Goal: Task Accomplishment & Management: Complete application form

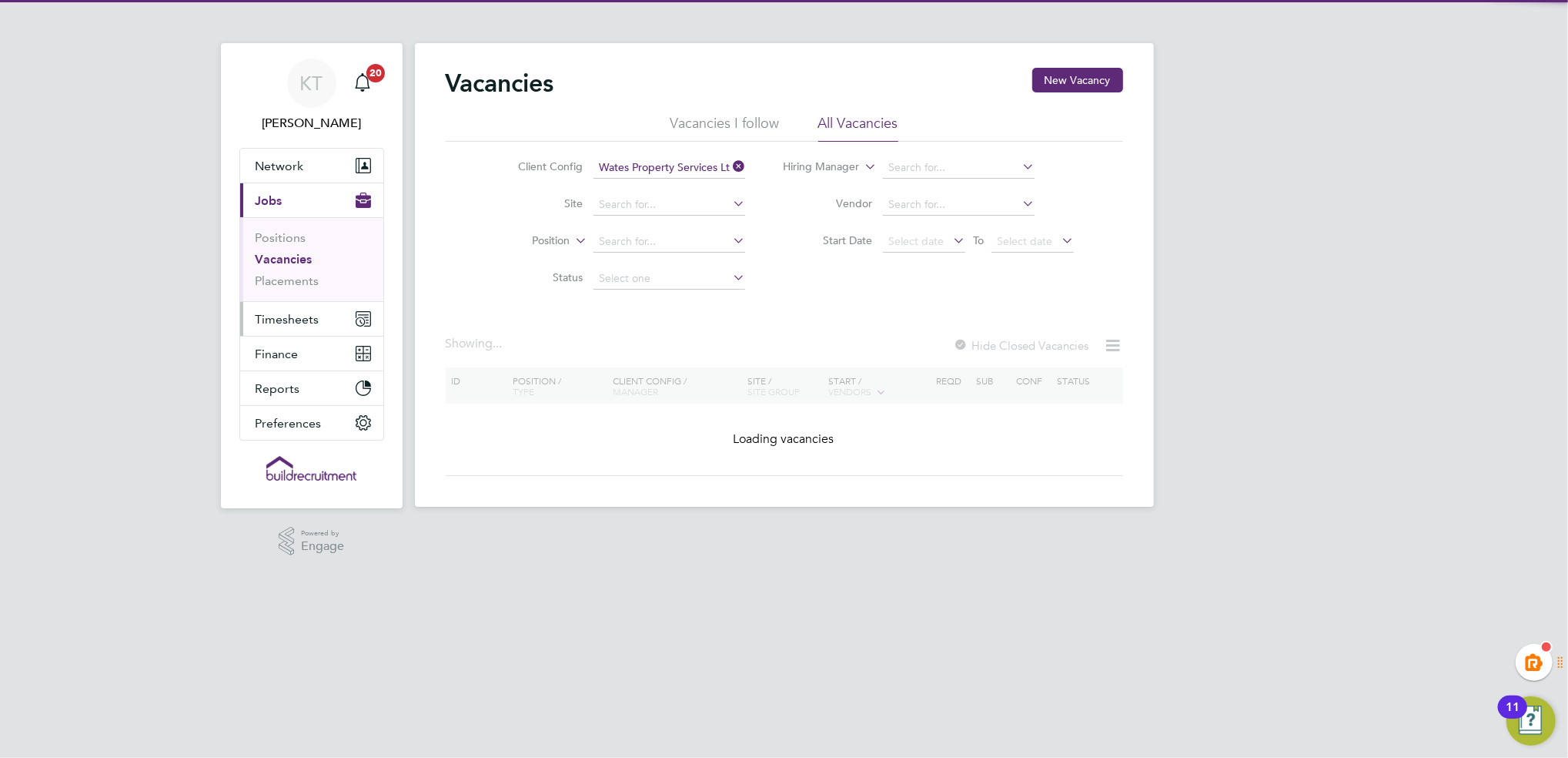
click at [291, 317] on span "Timesheets" at bounding box center [287, 320] width 64 height 15
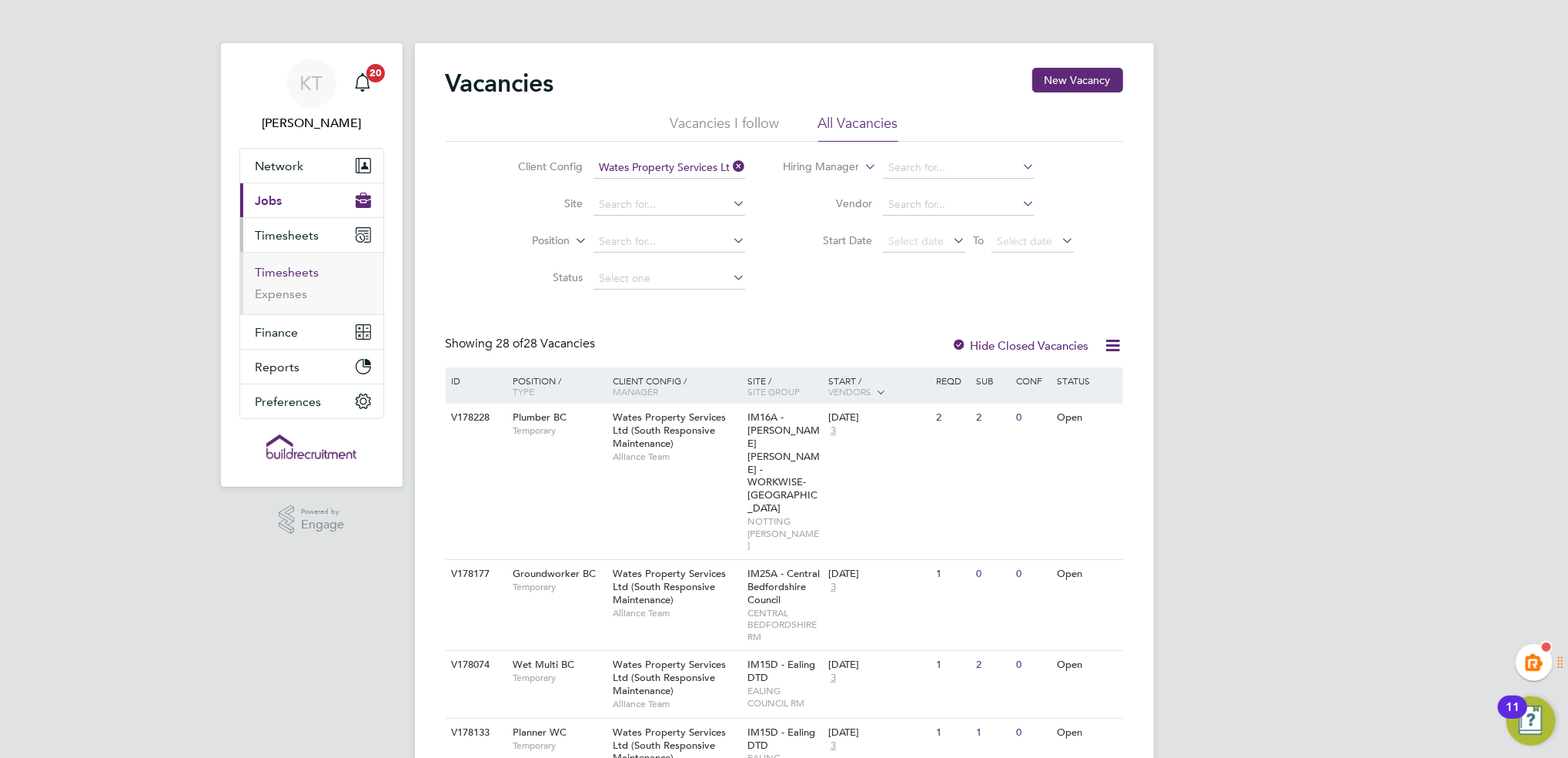
click at [289, 267] on link "Timesheets" at bounding box center [287, 273] width 64 height 15
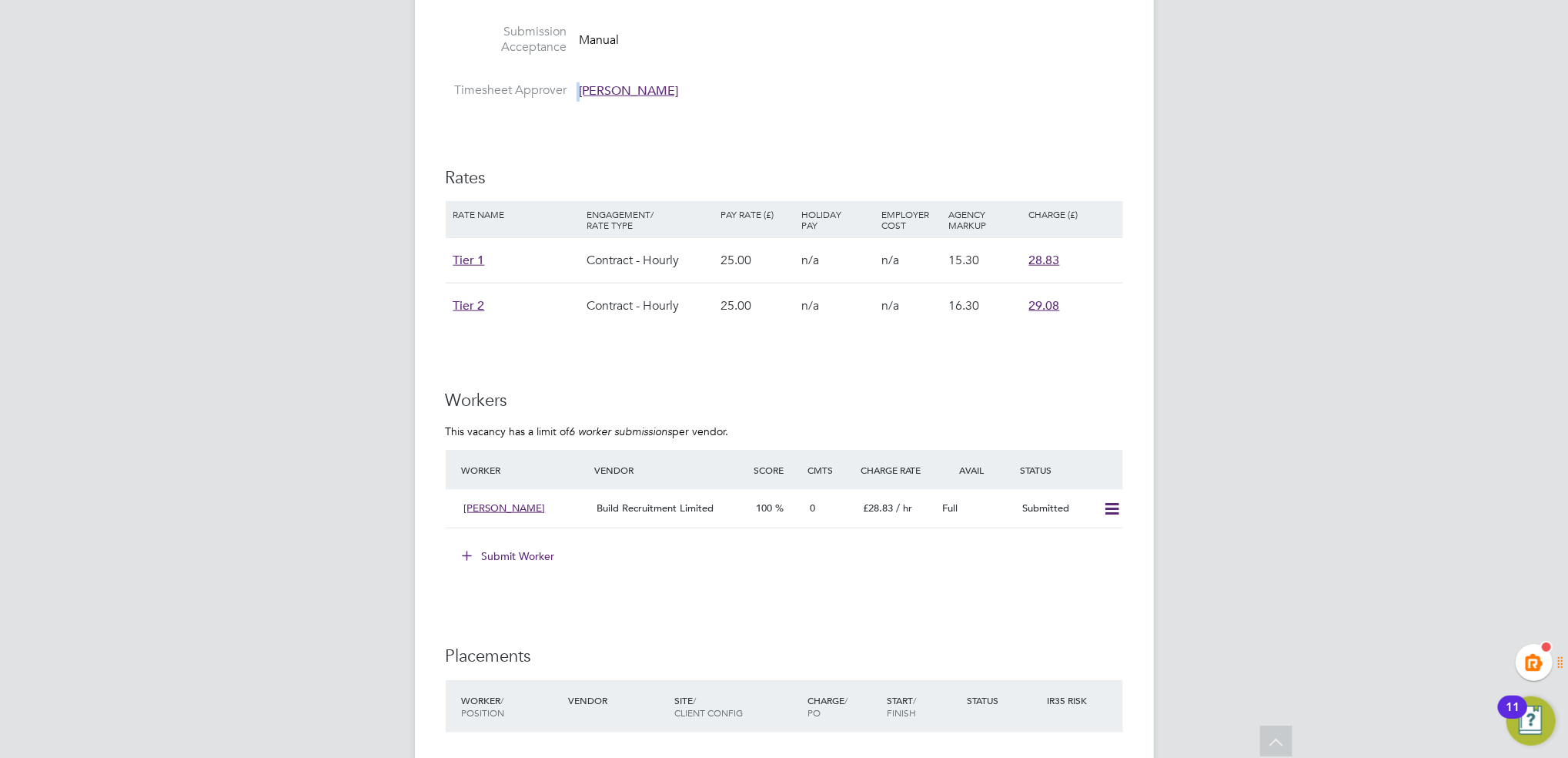
drag, startPoint x: 715, startPoint y: 63, endPoint x: 690, endPoint y: 72, distance: 26.6
copy ul "Timesheet Approver"
drag, startPoint x: 671, startPoint y: 91, endPoint x: 690, endPoint y: 84, distance: 20.2
click at [672, 91] on div "IR35 Determination IR35 Status Disabled for this client. This feature can be en…" at bounding box center [784, 126] width 677 height 2063
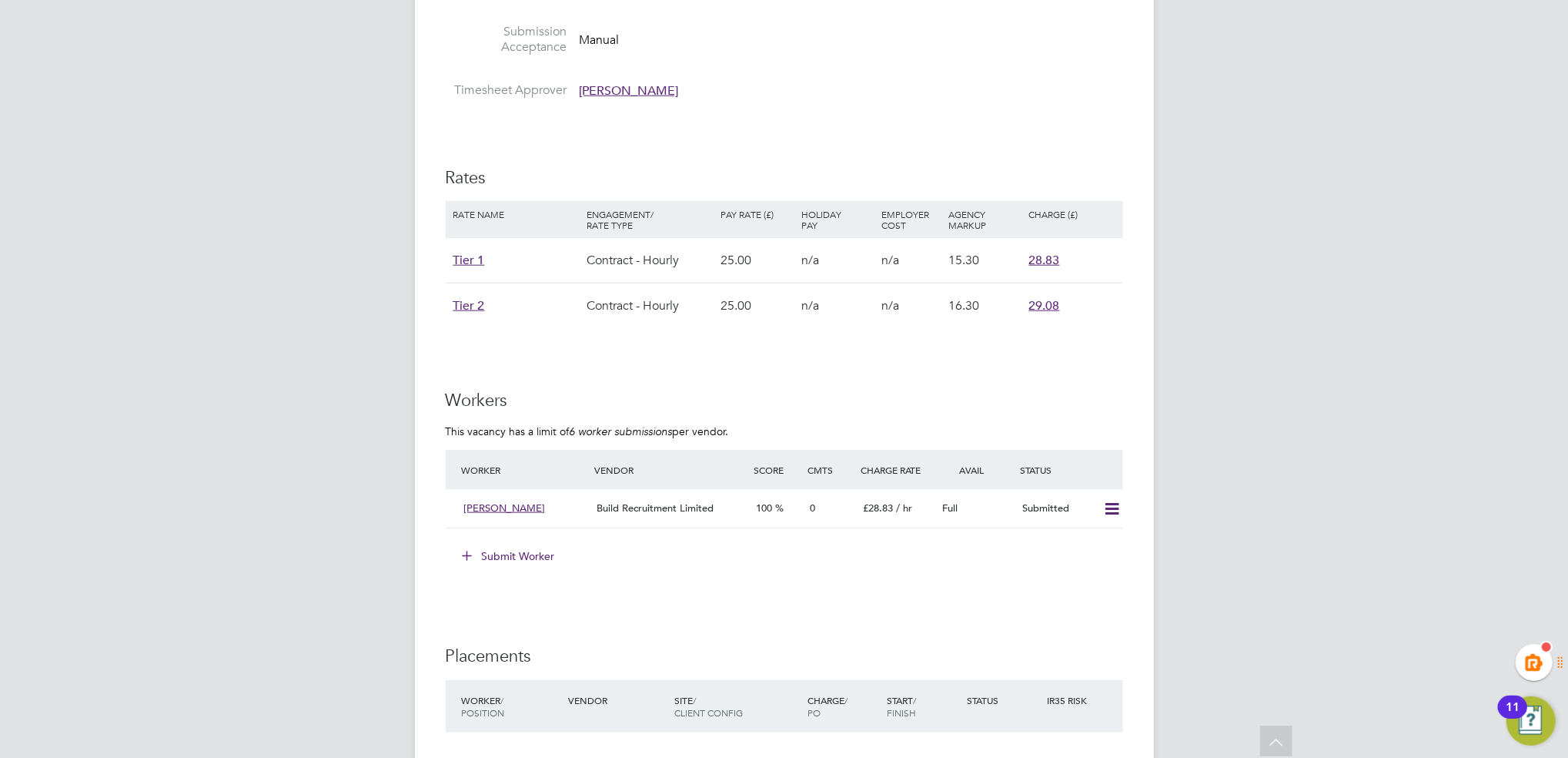
drag, startPoint x: 690, startPoint y: 79, endPoint x: 580, endPoint y: 80, distance: 110.0
click at [580, 83] on li "Timesheet Approver Svetlin Grigorov" at bounding box center [784, 94] width 677 height 23
drag, startPoint x: 627, startPoint y: 72, endPoint x: 573, endPoint y: 123, distance: 74.3
click at [573, 123] on div "IR35 Determination IR35 Status Disabled for this client. This feature can be en…" at bounding box center [784, 126] width 677 height 2063
drag, startPoint x: 581, startPoint y: 75, endPoint x: 678, endPoint y: 71, distance: 97.1
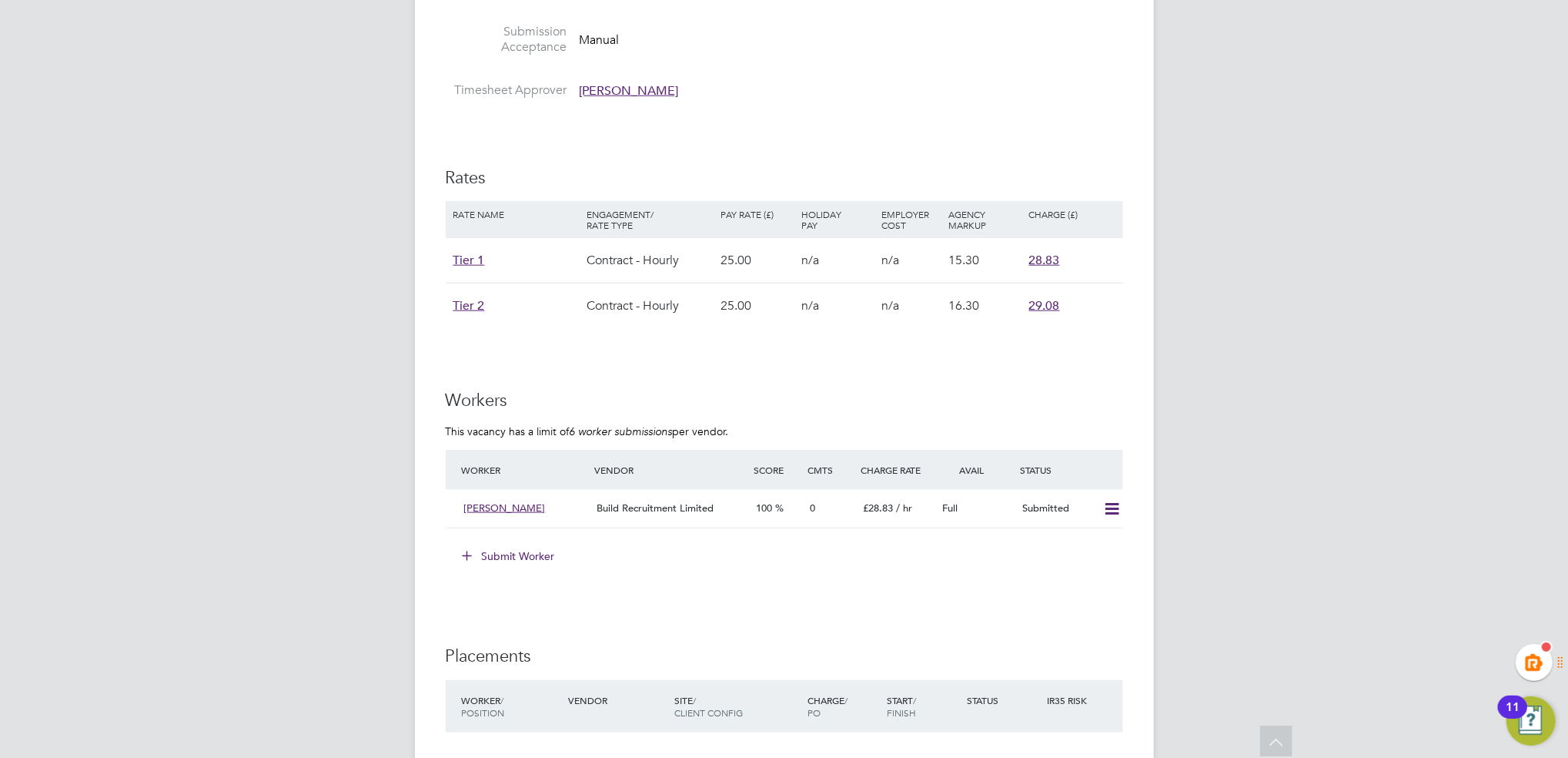
click at [668, 83] on span "Svetlin Grigorov" at bounding box center [629, 90] width 99 height 16
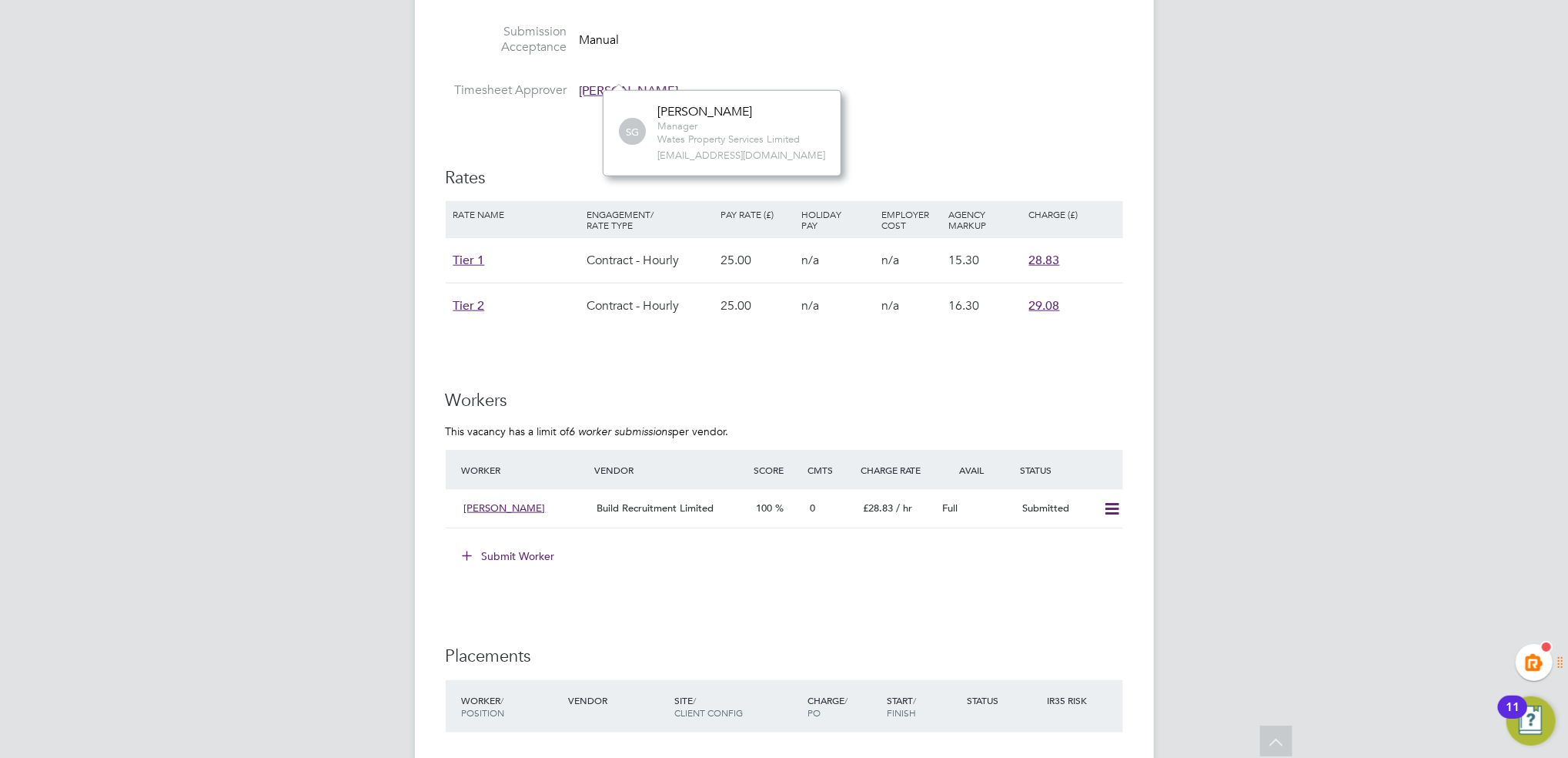
click at [707, 83] on li "Timesheet Approver Svetlin Grigorov" at bounding box center [784, 94] width 677 height 23
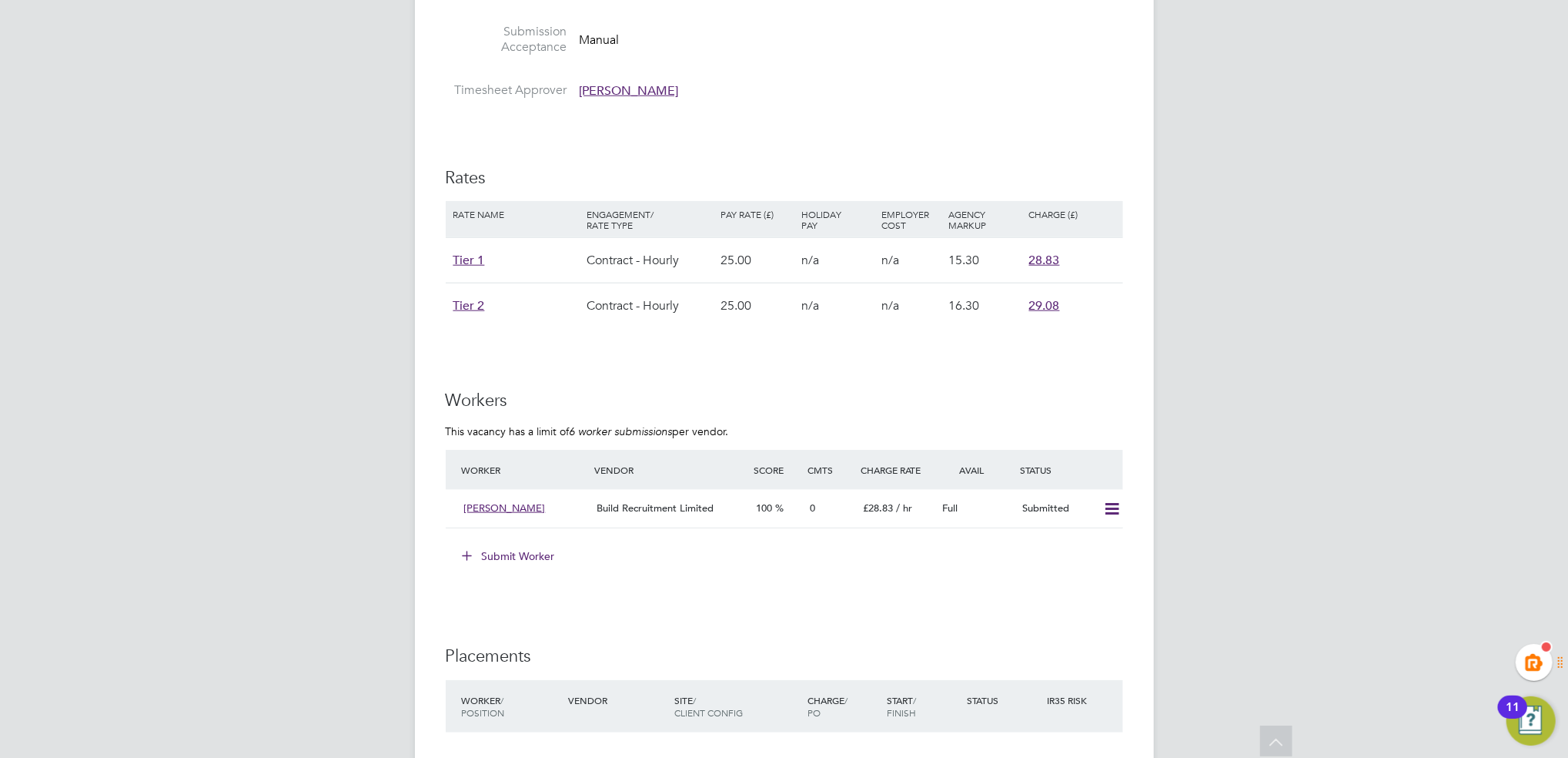
drag, startPoint x: 636, startPoint y: 75, endPoint x: 667, endPoint y: 78, distance: 31.1
click at [545, 110] on div "IR35 Determination IR35 Status Disabled for this client. This feature can be en…" at bounding box center [784, 126] width 677 height 2063
drag, startPoint x: 678, startPoint y: 74, endPoint x: 566, endPoint y: 74, distance: 112.0
click at [566, 83] on li "Timesheet Approver Svetlin Grigorov" at bounding box center [784, 94] width 677 height 23
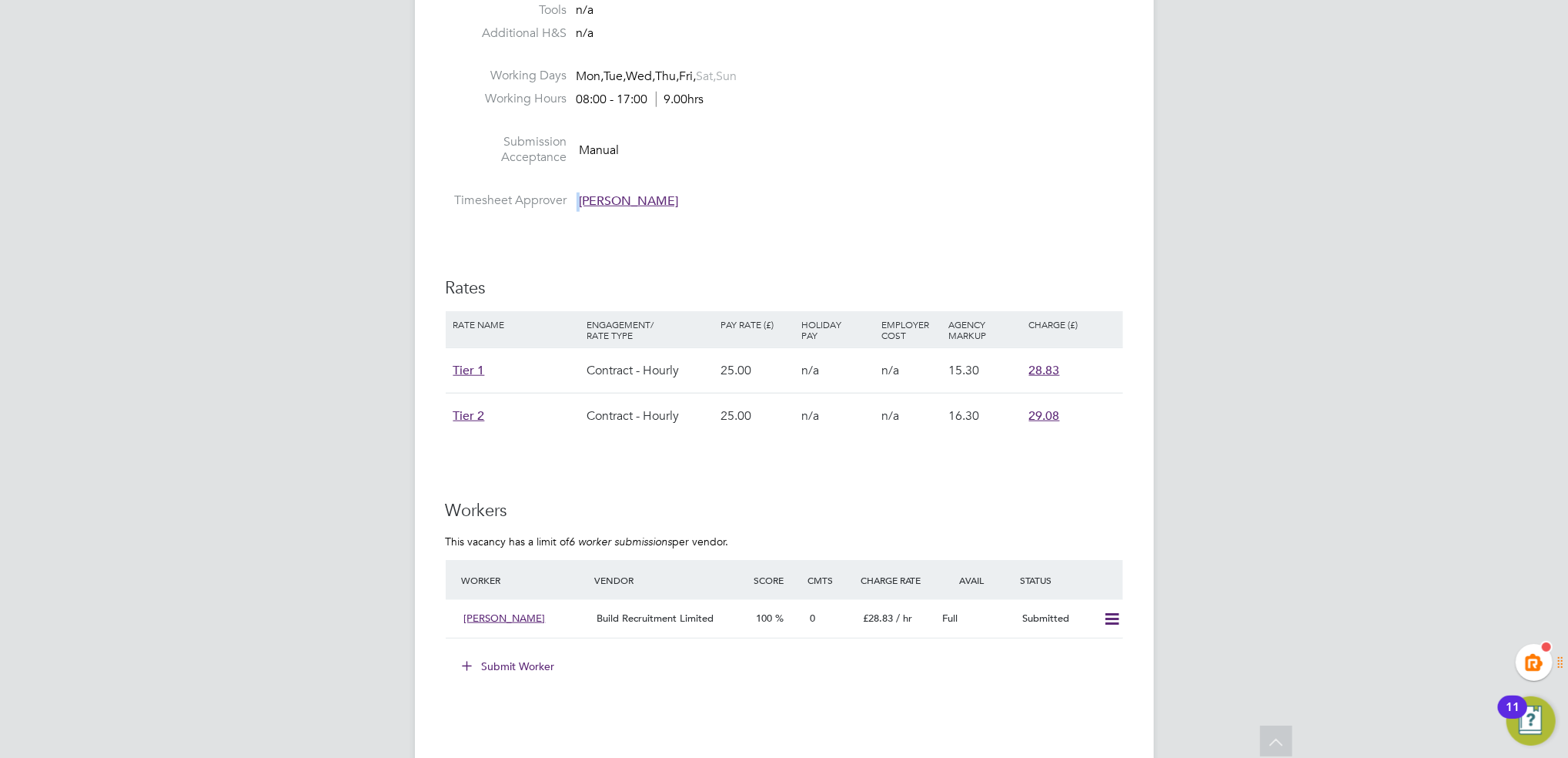
scroll to position [1027, 0]
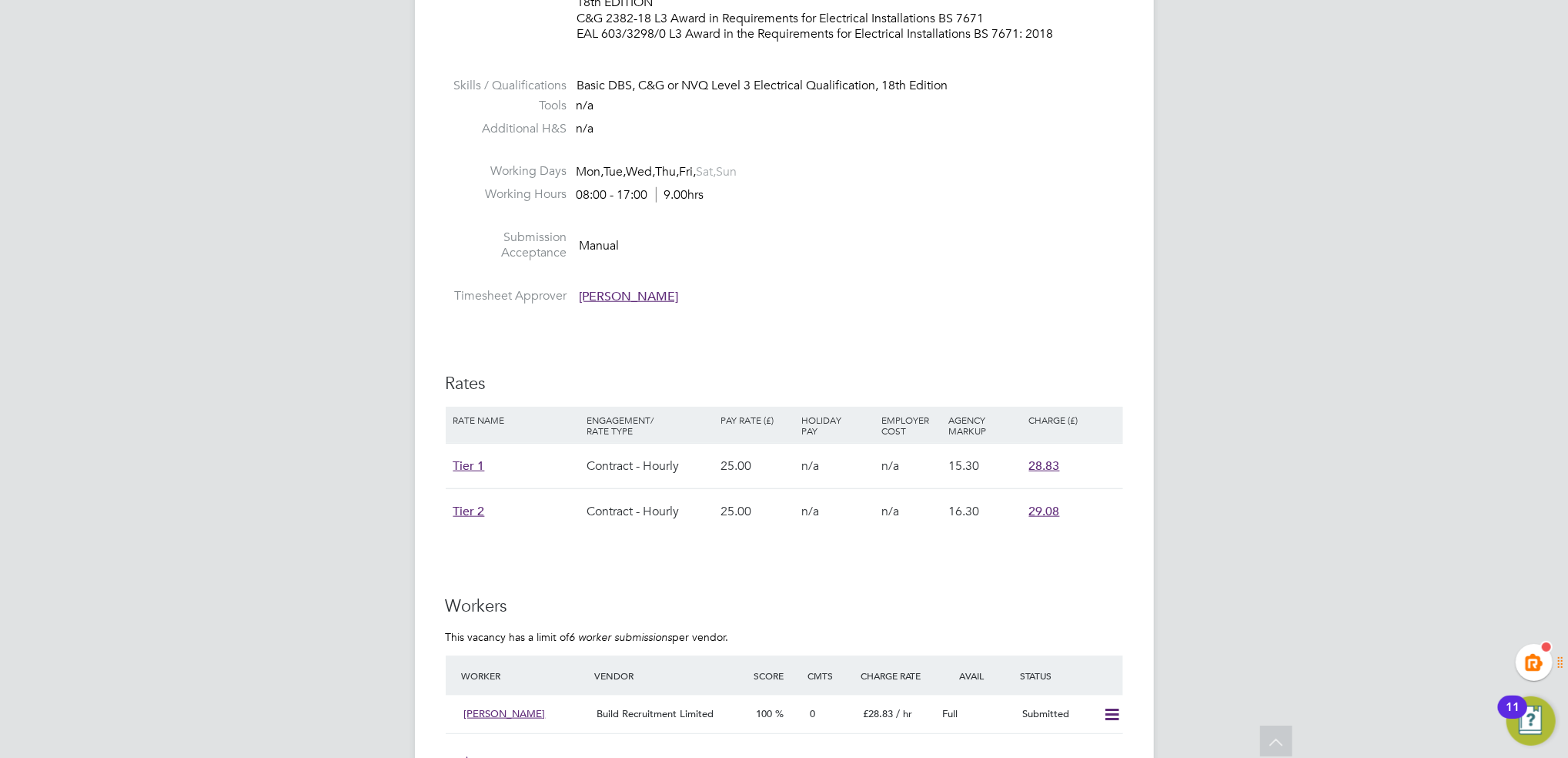
click at [984, 210] on li at bounding box center [784, 220] width 677 height 20
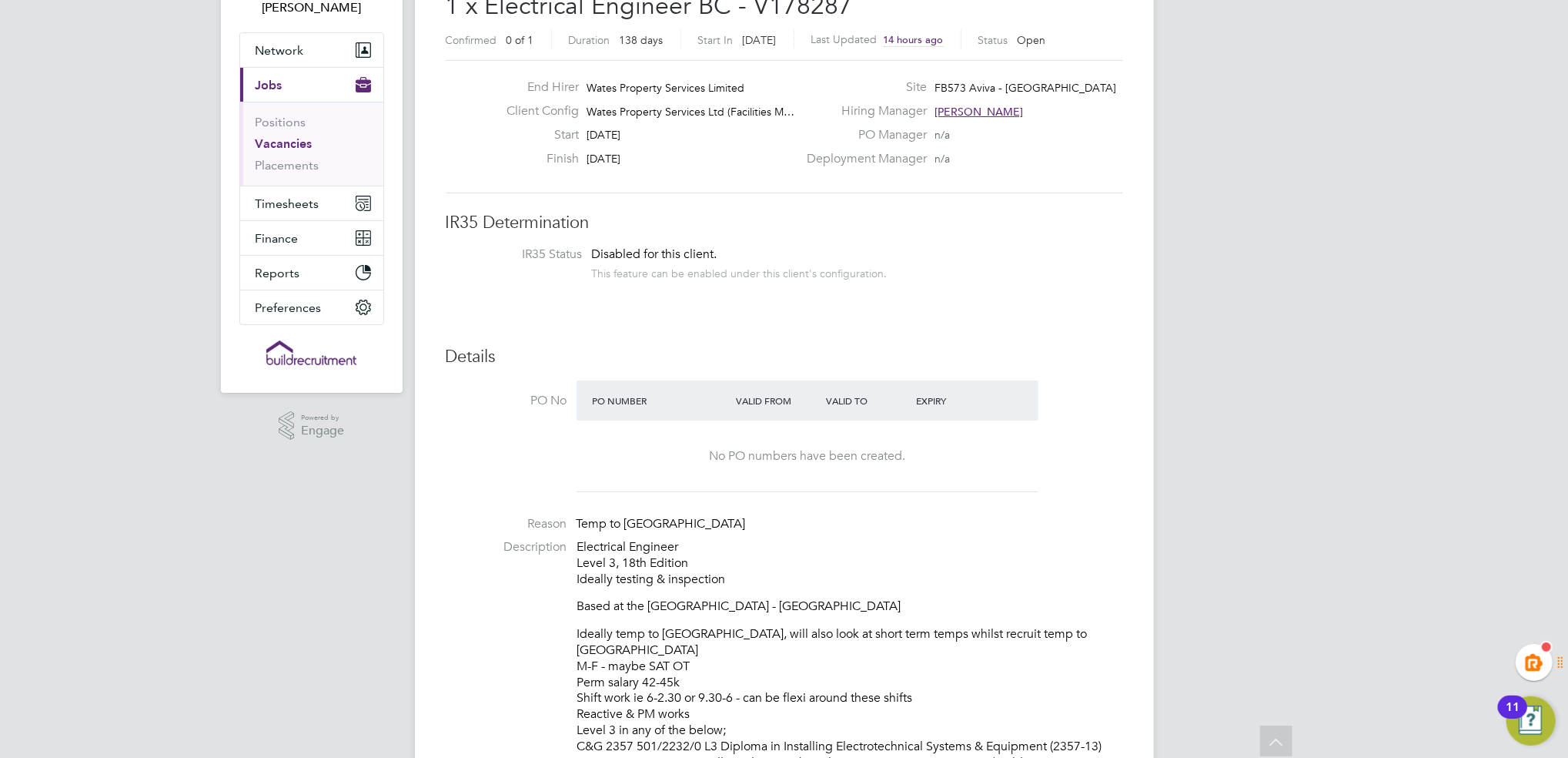
scroll to position [0, 0]
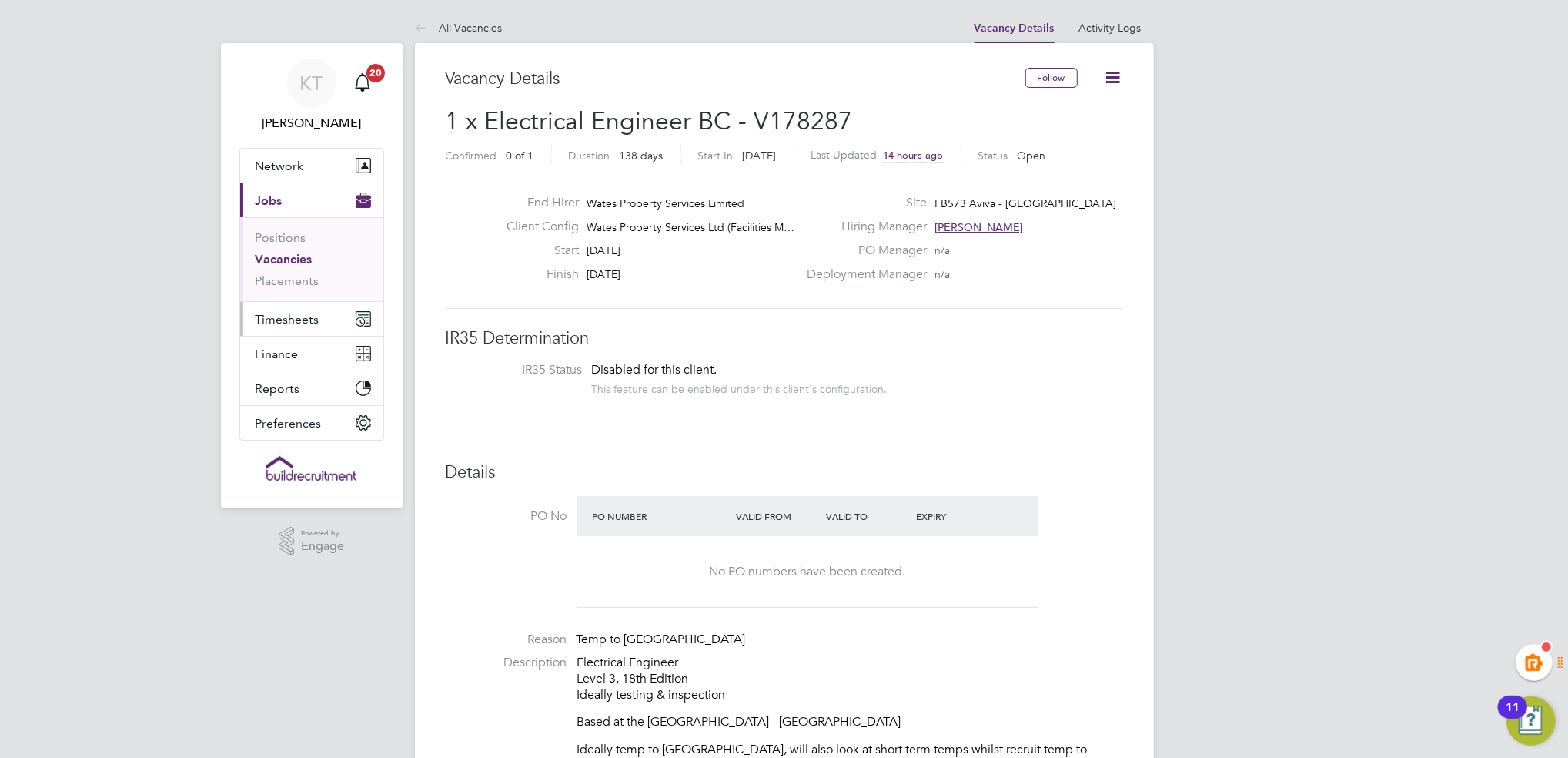
click at [305, 320] on span "Timesheets" at bounding box center [287, 320] width 64 height 15
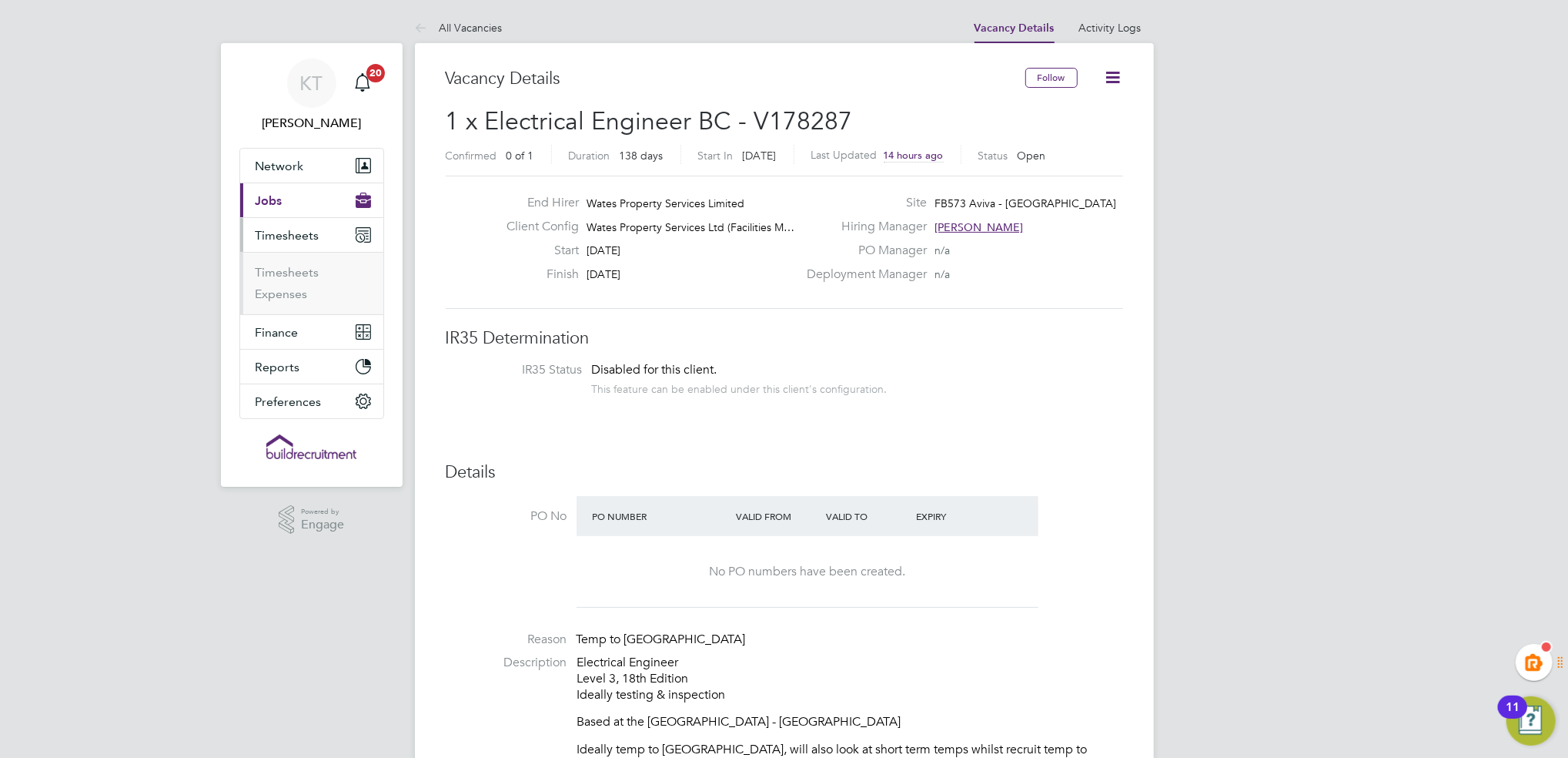
click at [305, 202] on button "Current page: Jobs" at bounding box center [311, 200] width 143 height 34
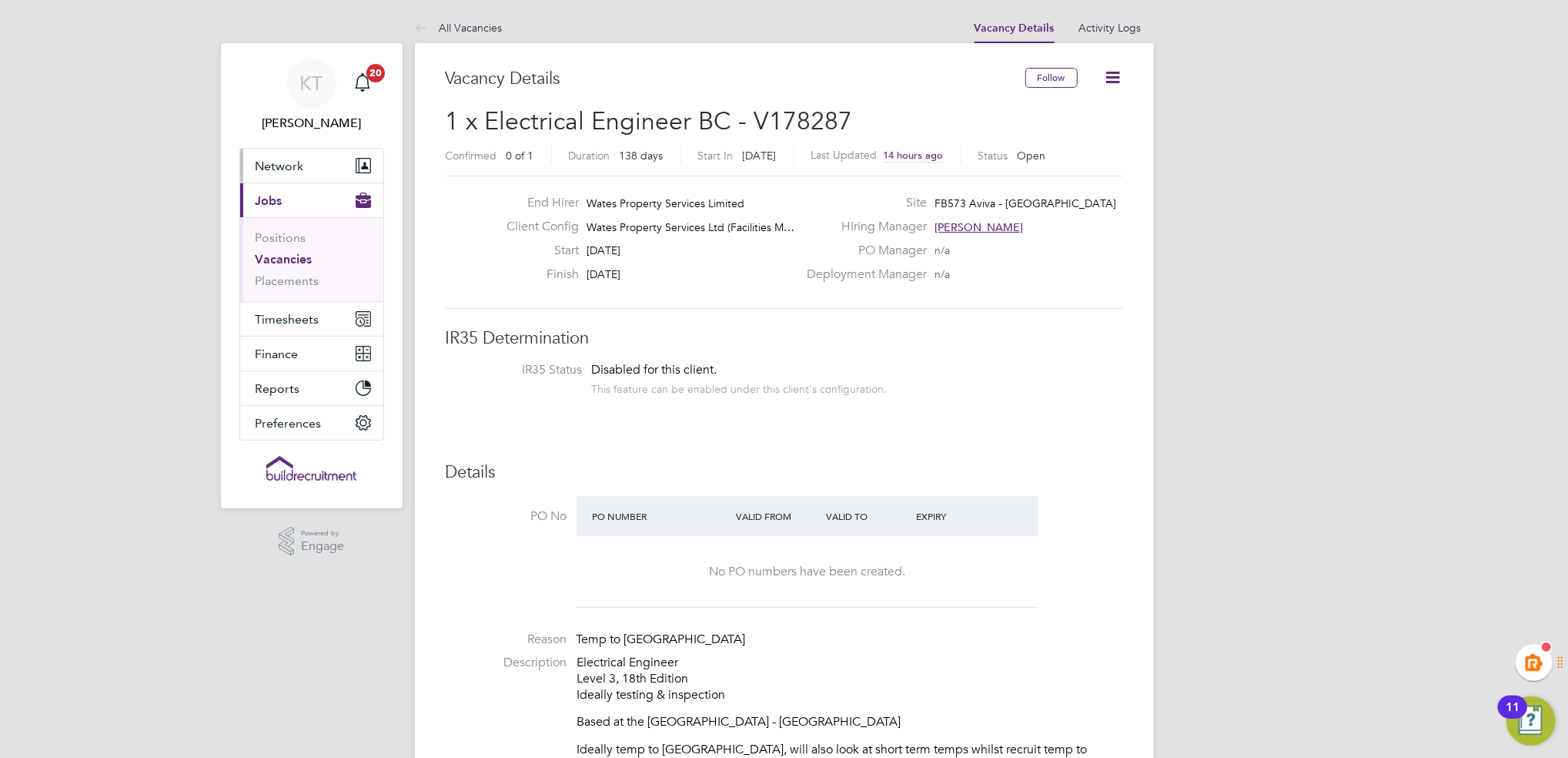
click at [310, 171] on button "Network" at bounding box center [311, 165] width 143 height 34
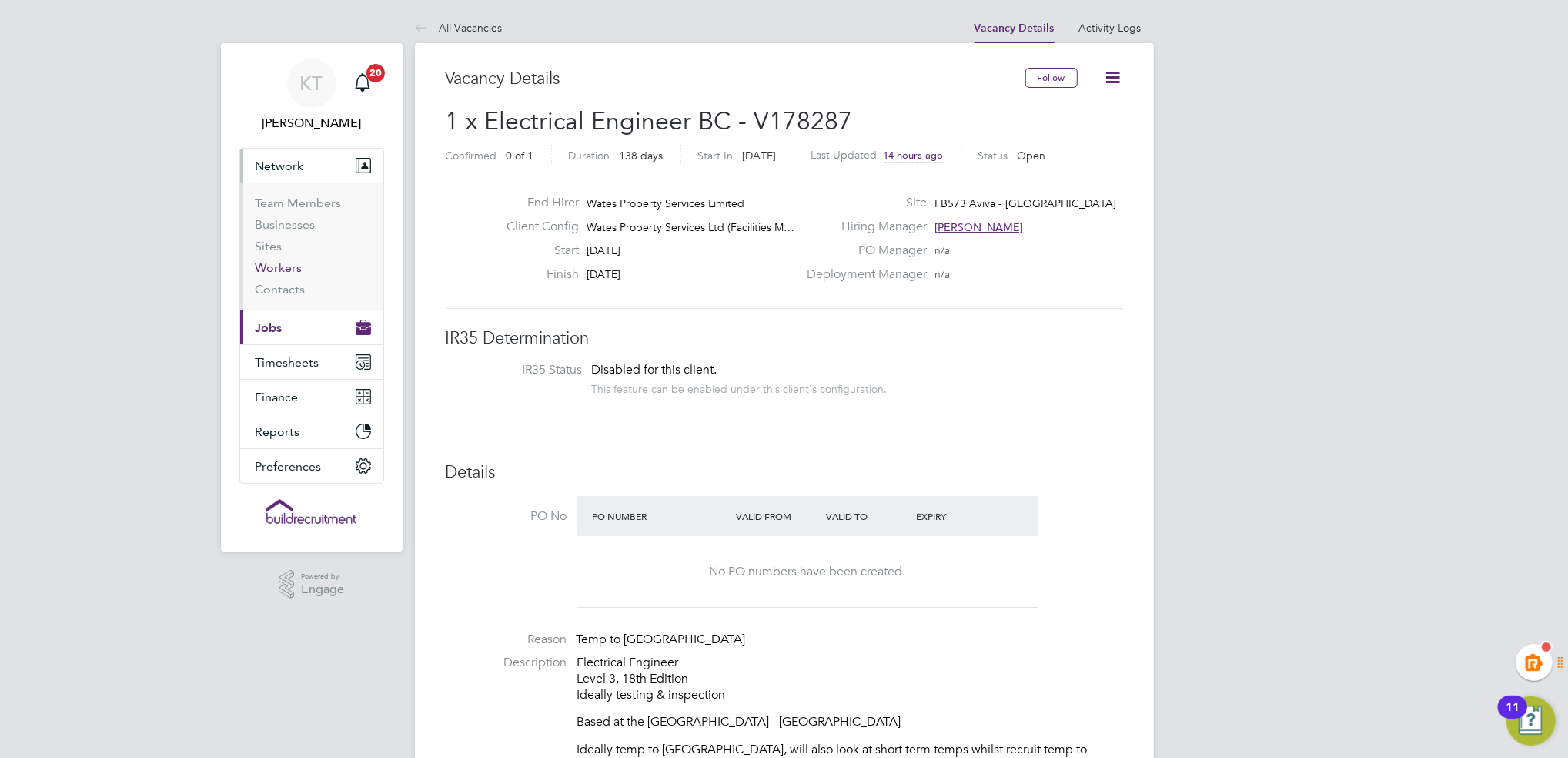
click at [269, 268] on link "Workers" at bounding box center [279, 268] width 47 height 15
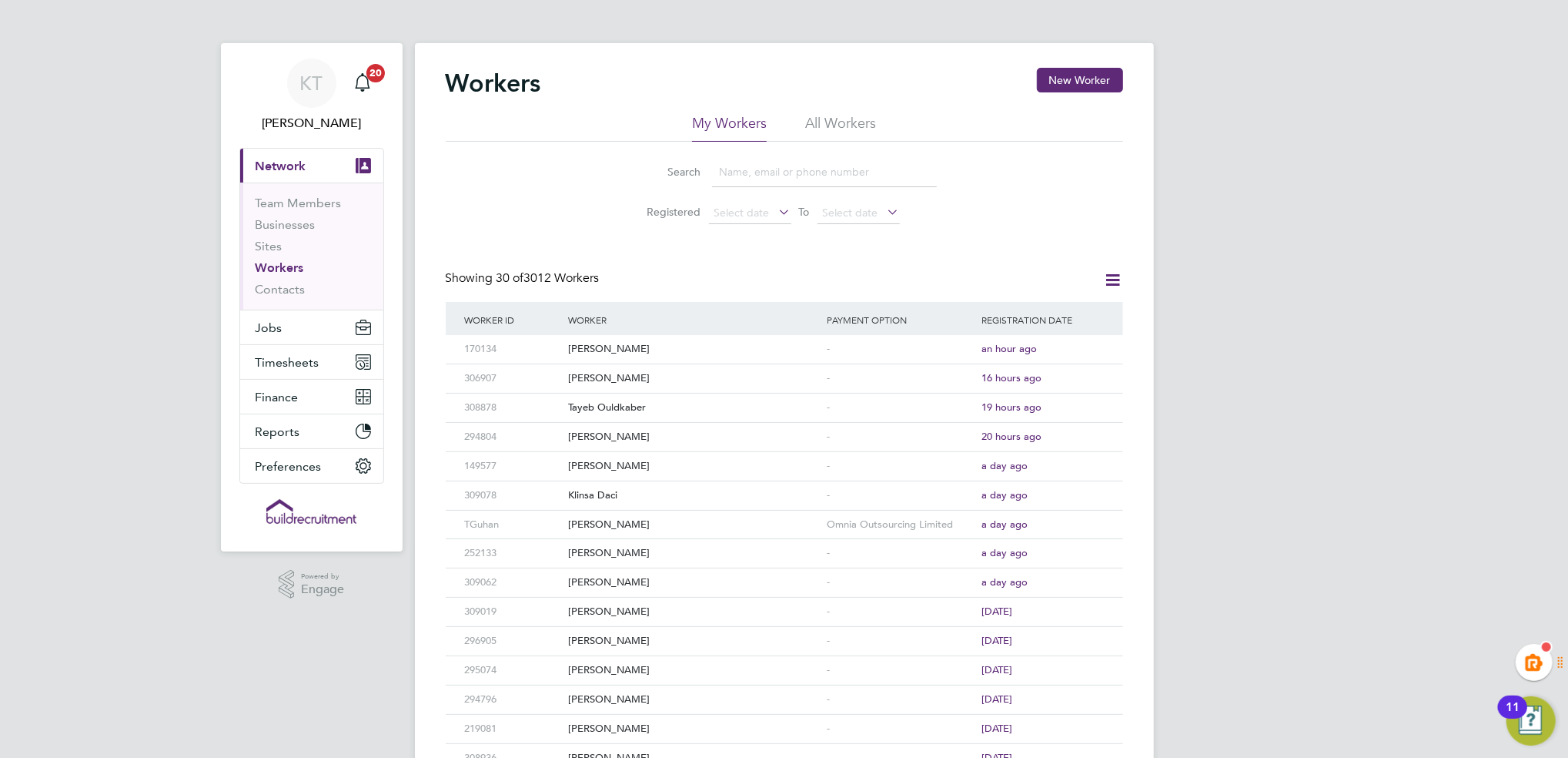
click at [762, 181] on input at bounding box center [825, 172] width 225 height 30
click at [820, 122] on li "All Workers" at bounding box center [841, 128] width 71 height 27
click at [723, 177] on input at bounding box center [825, 172] width 225 height 30
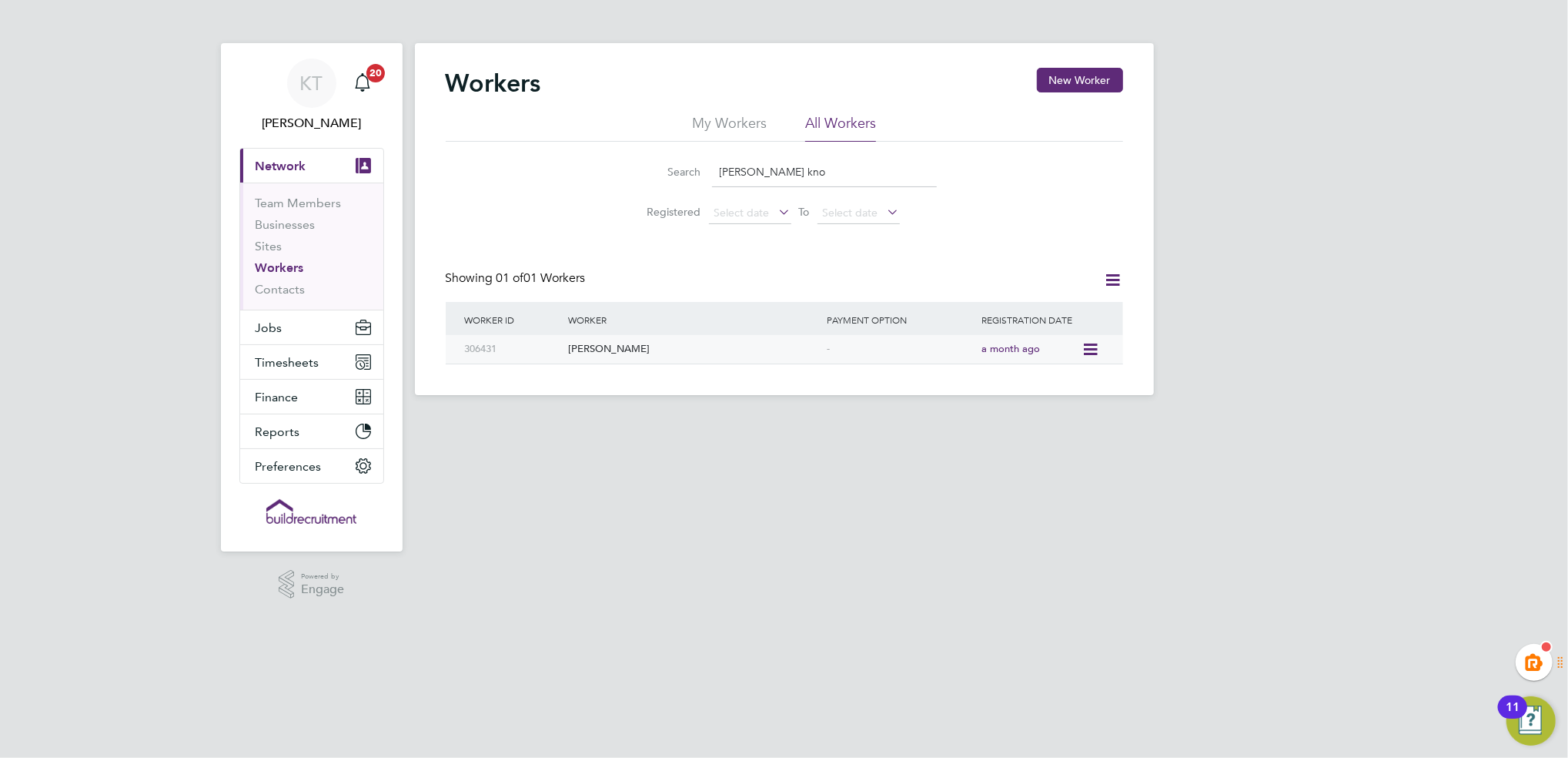
type input "dan kno"
click at [591, 346] on div "Dan Knowles" at bounding box center [694, 350] width 258 height 28
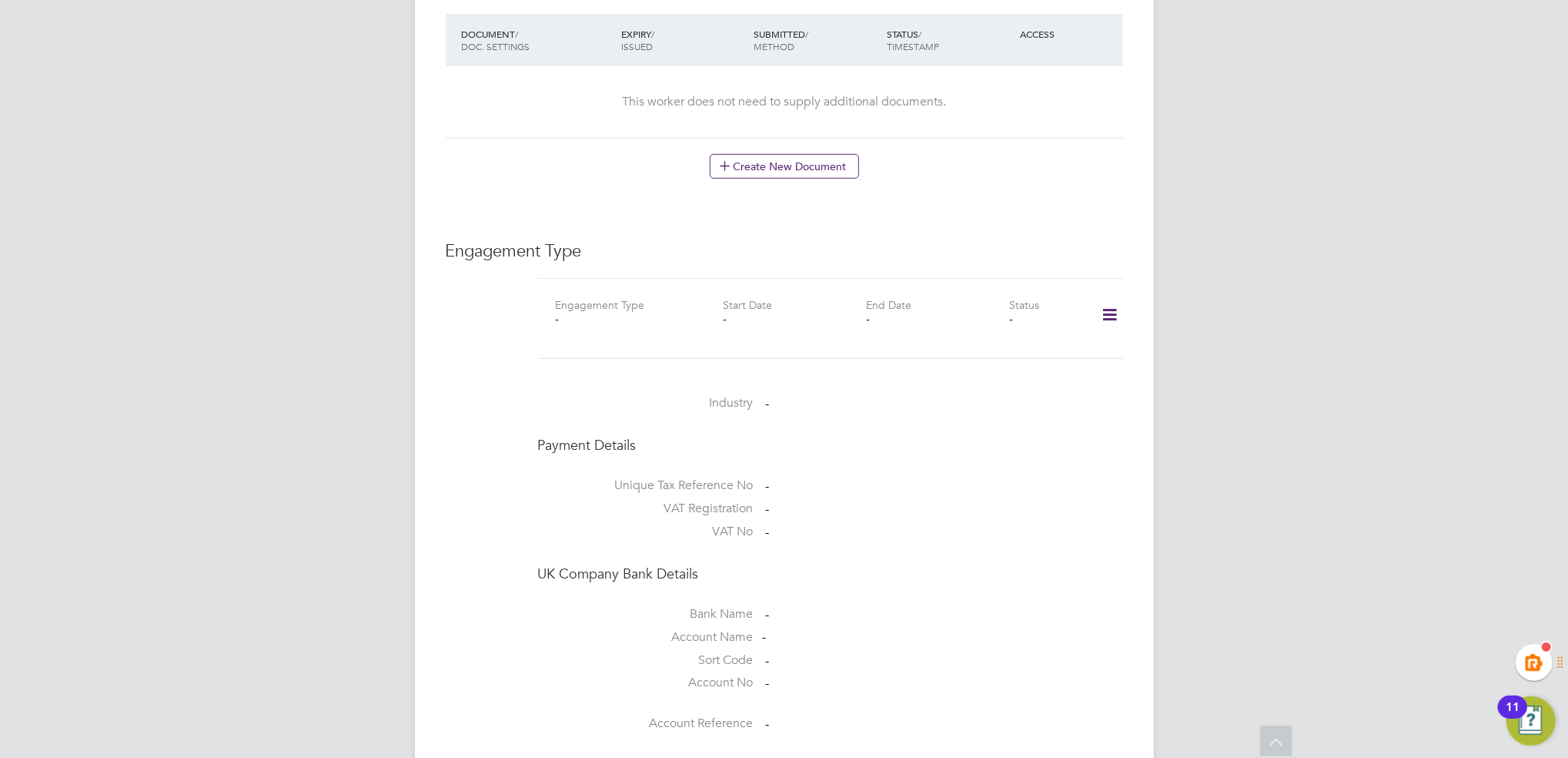
scroll to position [719, 0]
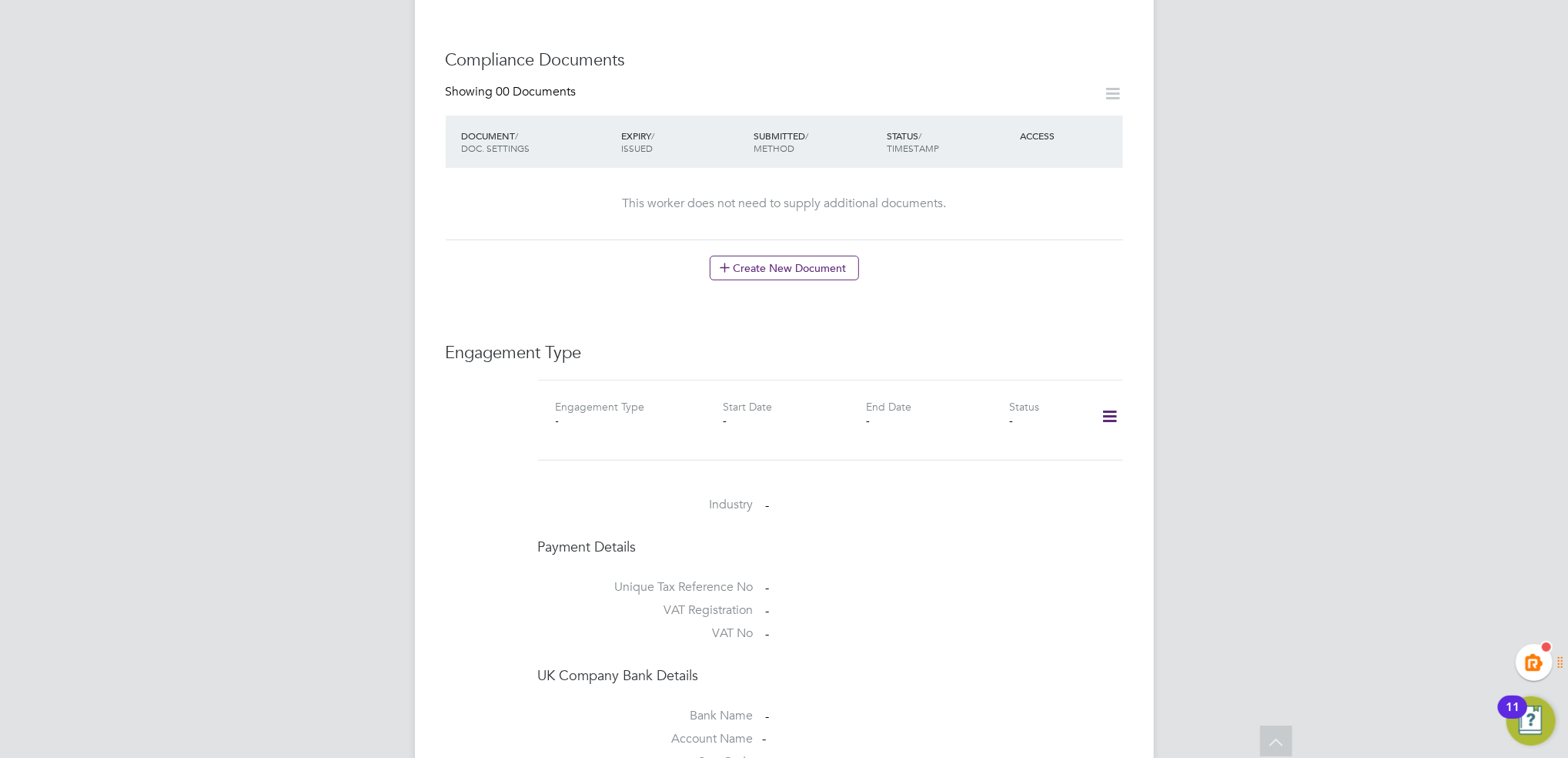
click at [1117, 403] on icon at bounding box center [1109, 417] width 27 height 36
click at [1027, 469] on li "Add Engagement Type" at bounding box center [1031, 467] width 175 height 22
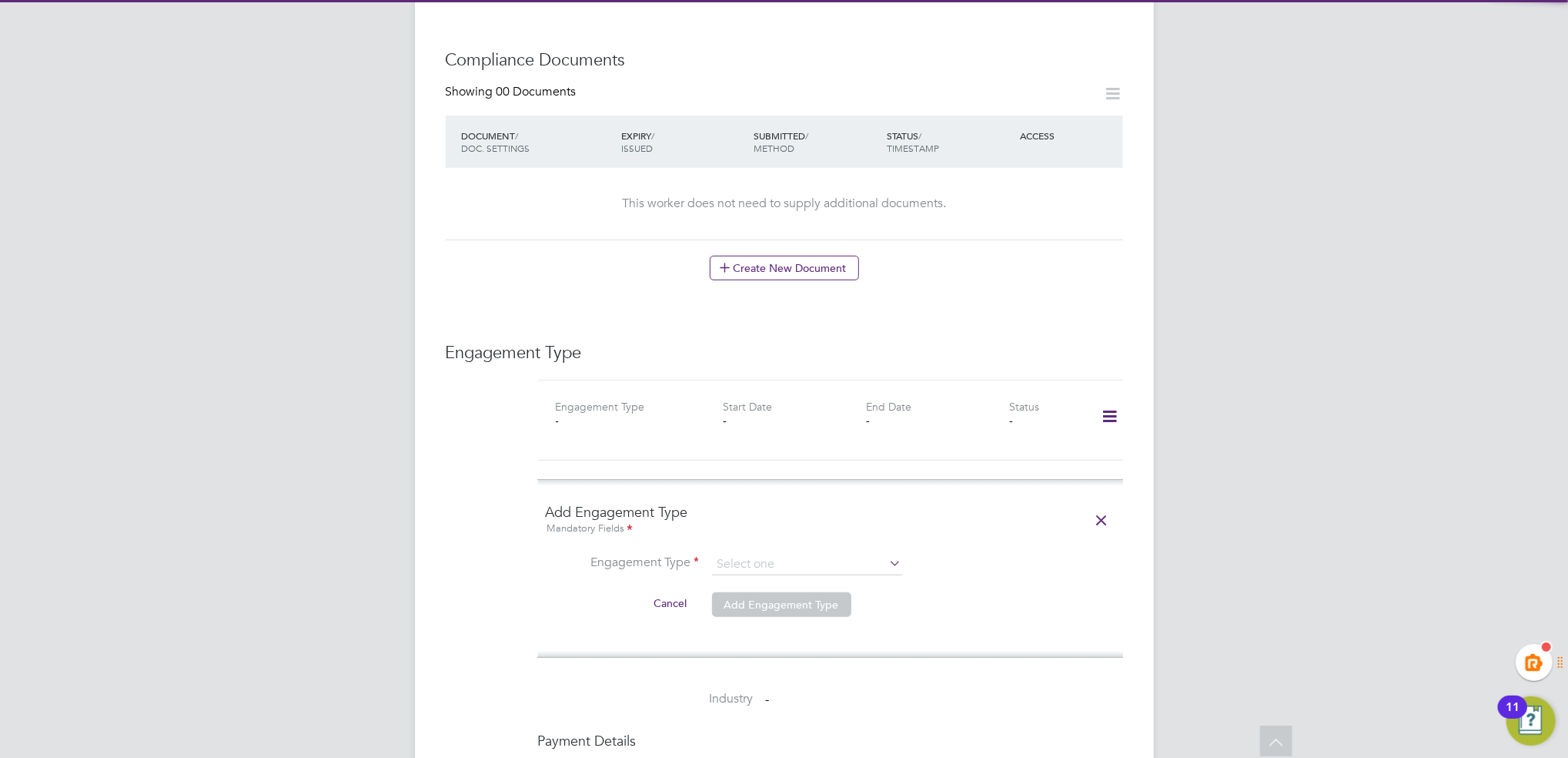
click at [792, 561] on li "Engagement Type" at bounding box center [830, 572] width 570 height 37
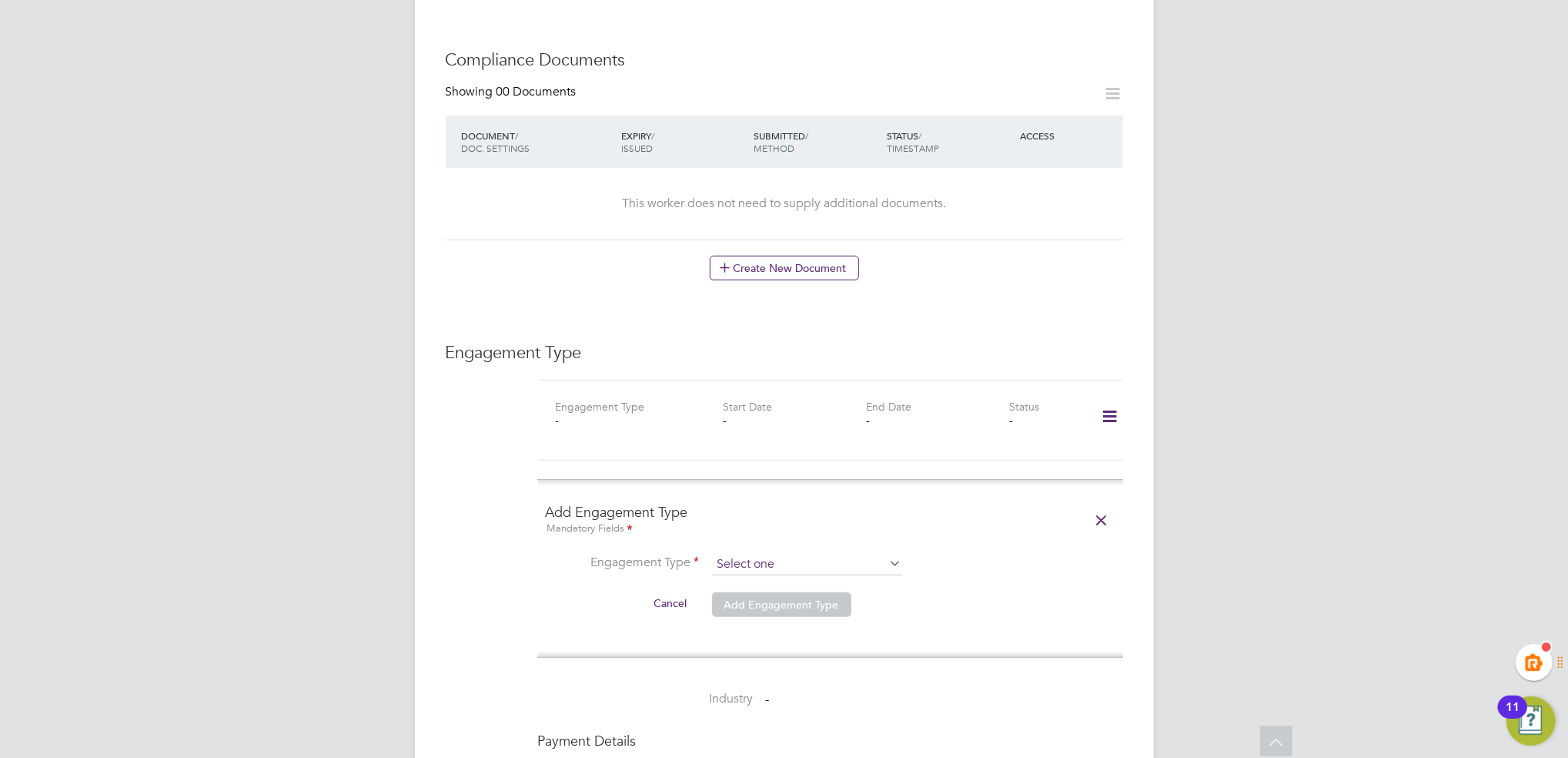
click at [806, 554] on input at bounding box center [807, 565] width 190 height 22
click at [776, 635] on li "Umbrella" at bounding box center [807, 638] width 192 height 22
type input "Umbrella"
click at [734, 591] on input at bounding box center [807, 601] width 190 height 22
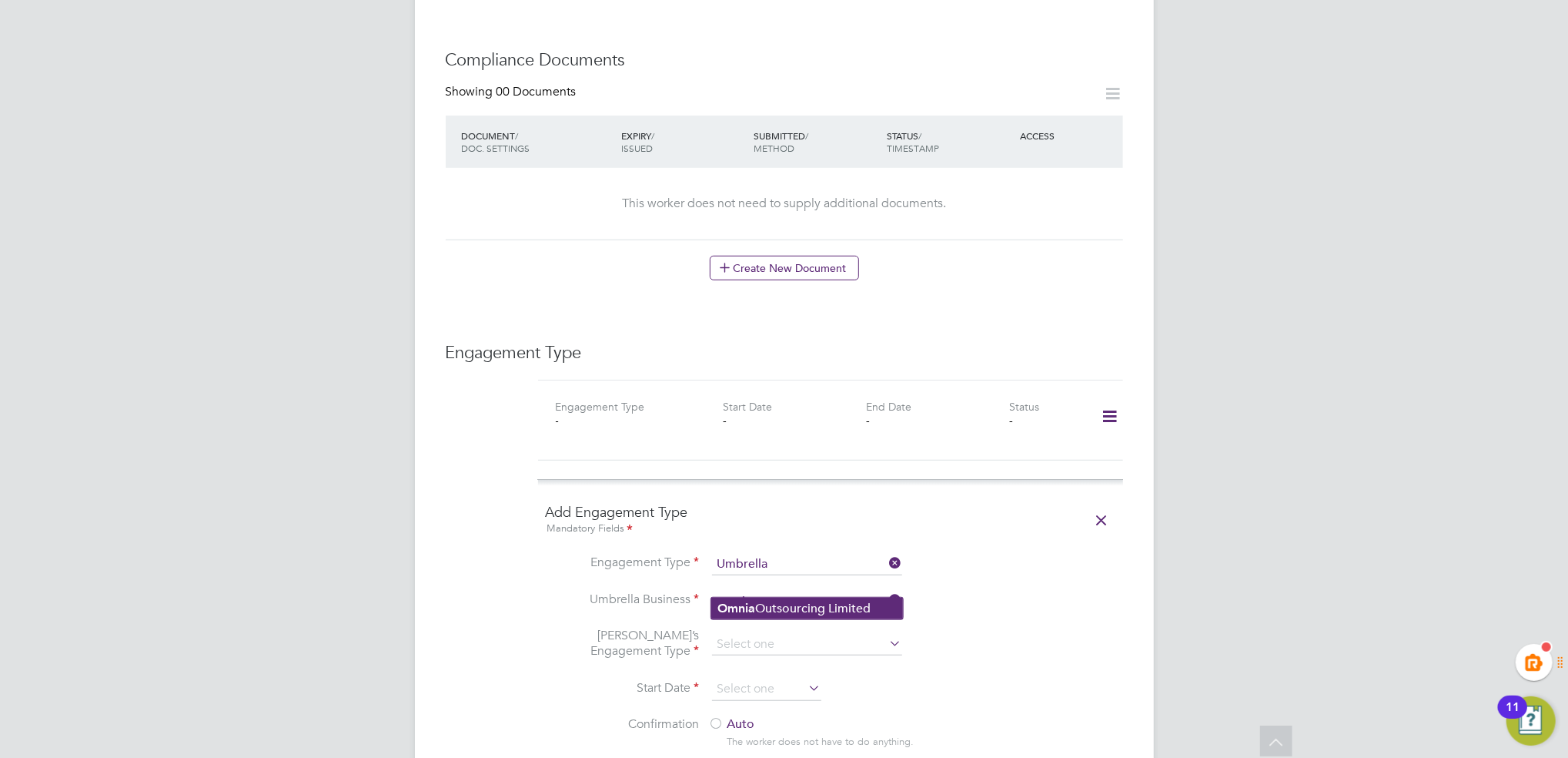
click at [742, 604] on b "Omnia" at bounding box center [737, 608] width 38 height 15
type input "Omnia Outsourcing Limited"
click at [719, 634] on input at bounding box center [807, 645] width 190 height 22
drag, startPoint x: 803, startPoint y: 677, endPoint x: 1047, endPoint y: 668, distance: 244.2
click at [805, 677] on li "CIS Self-employed" at bounding box center [807, 674] width 192 height 22
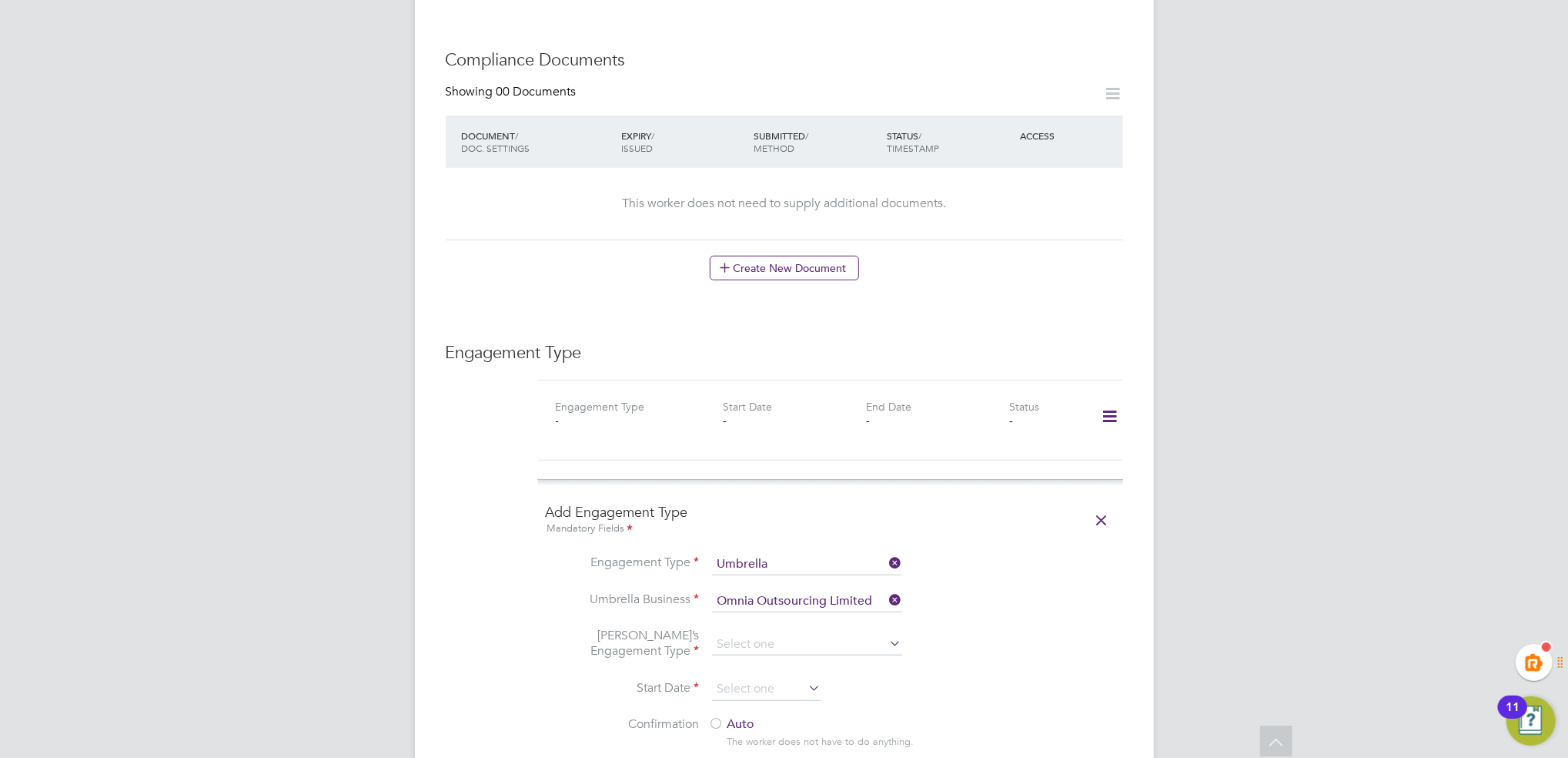
type input "CIS Self-employed"
click at [1061, 678] on li "Start Date" at bounding box center [830, 697] width 570 height 39
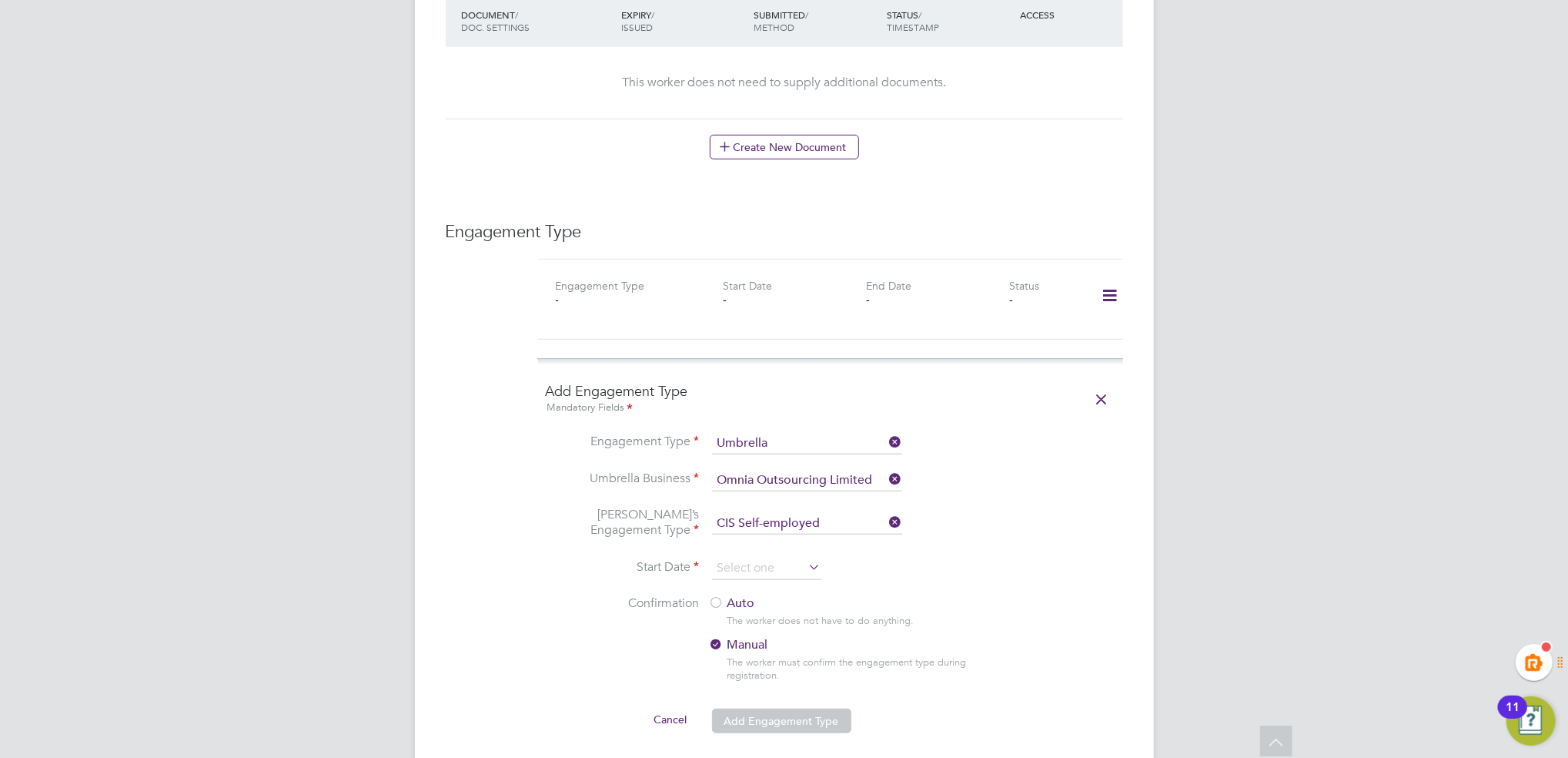
scroll to position [925, 0]
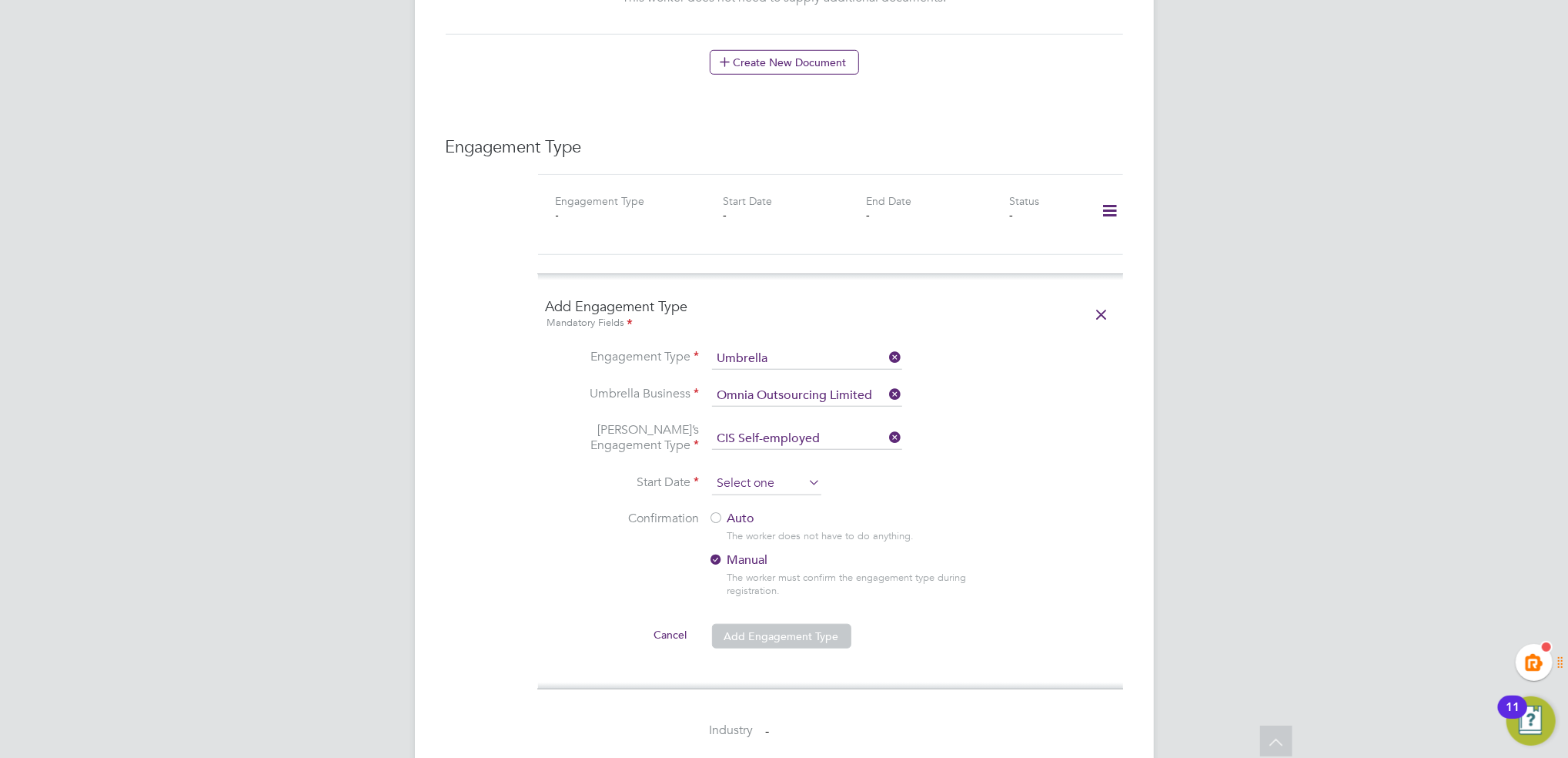
click at [737, 472] on input at bounding box center [767, 484] width 109 height 23
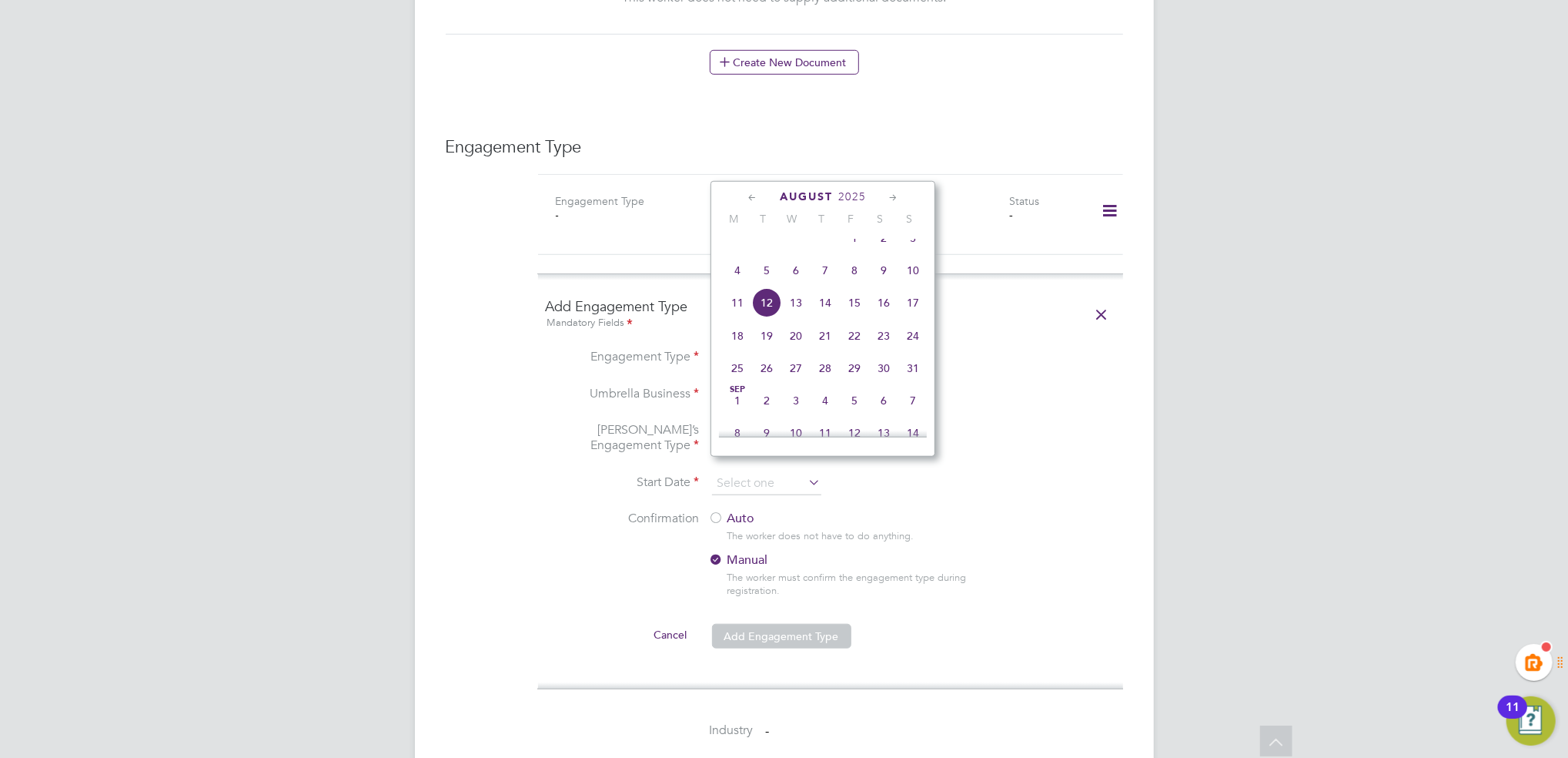
click at [736, 285] on span "4" at bounding box center [737, 270] width 29 height 29
type input "04 Aug 2025"
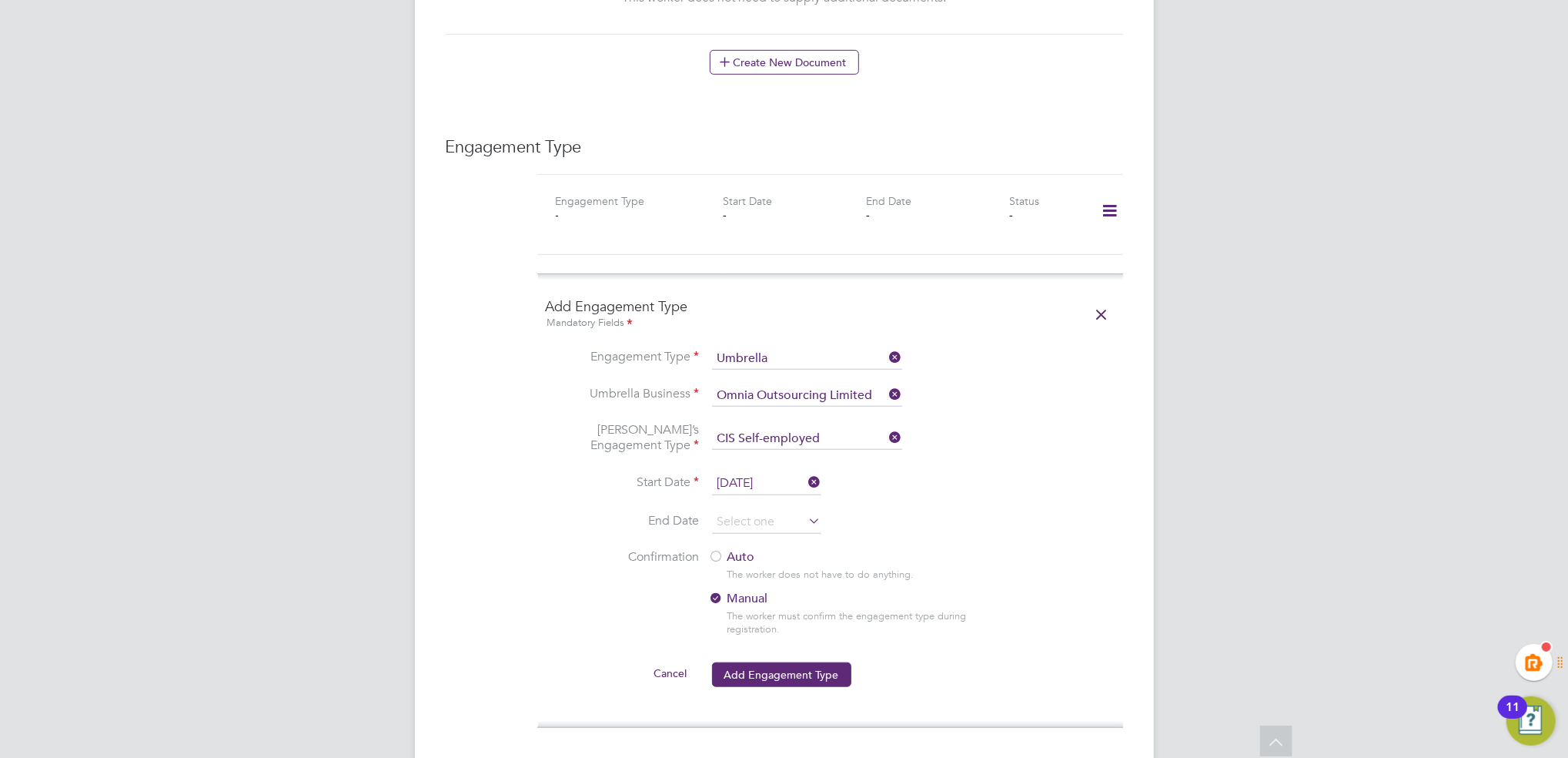
drag, startPoint x: 1022, startPoint y: 497, endPoint x: 768, endPoint y: 543, distance: 258.1
click at [1018, 511] on li "End Date" at bounding box center [830, 530] width 570 height 39
click at [756, 514] on input at bounding box center [767, 523] width 109 height 23
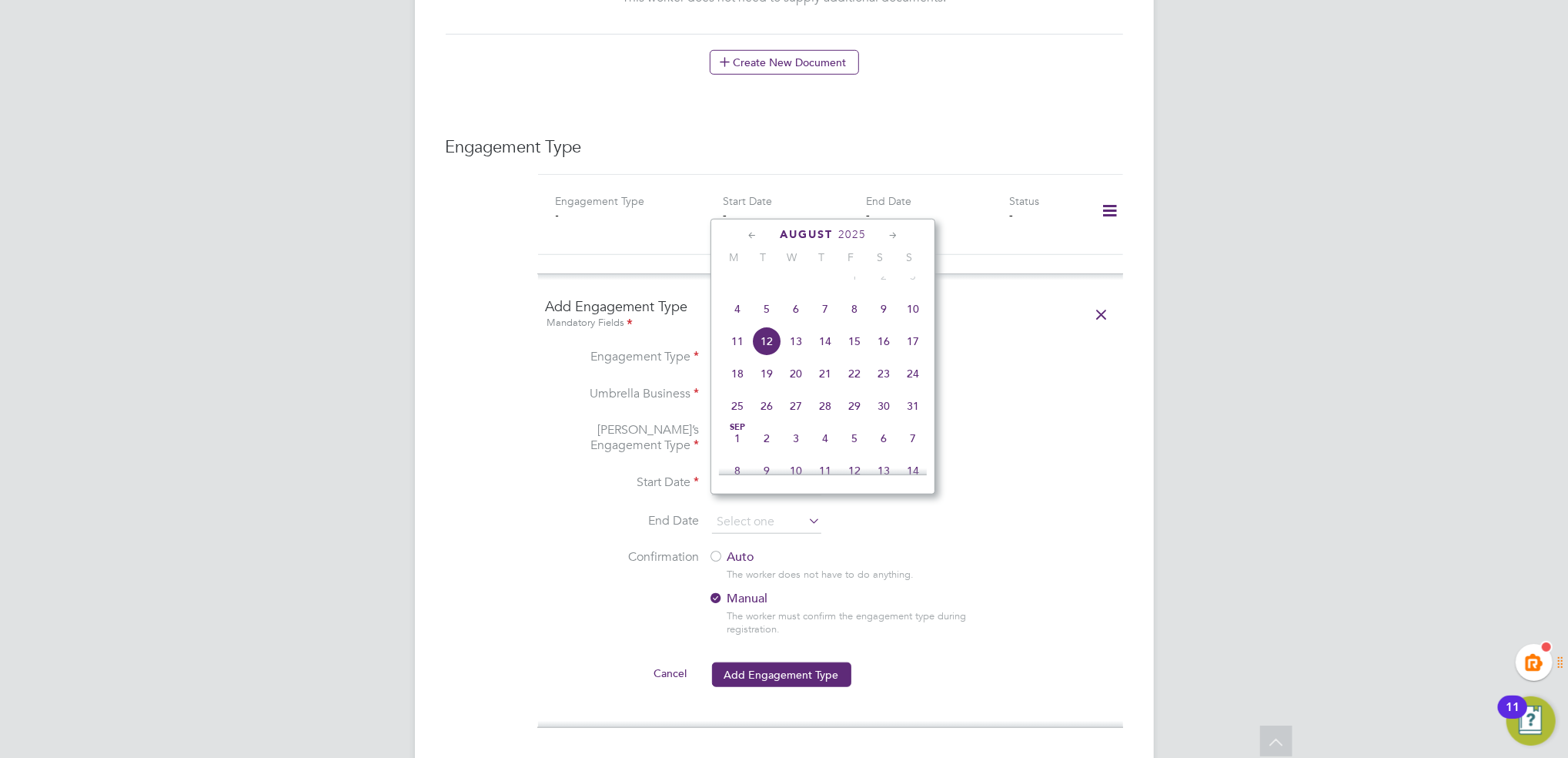
click at [901, 239] on icon at bounding box center [893, 235] width 15 height 17
click at [1115, 511] on li "End Date" at bounding box center [830, 530] width 570 height 39
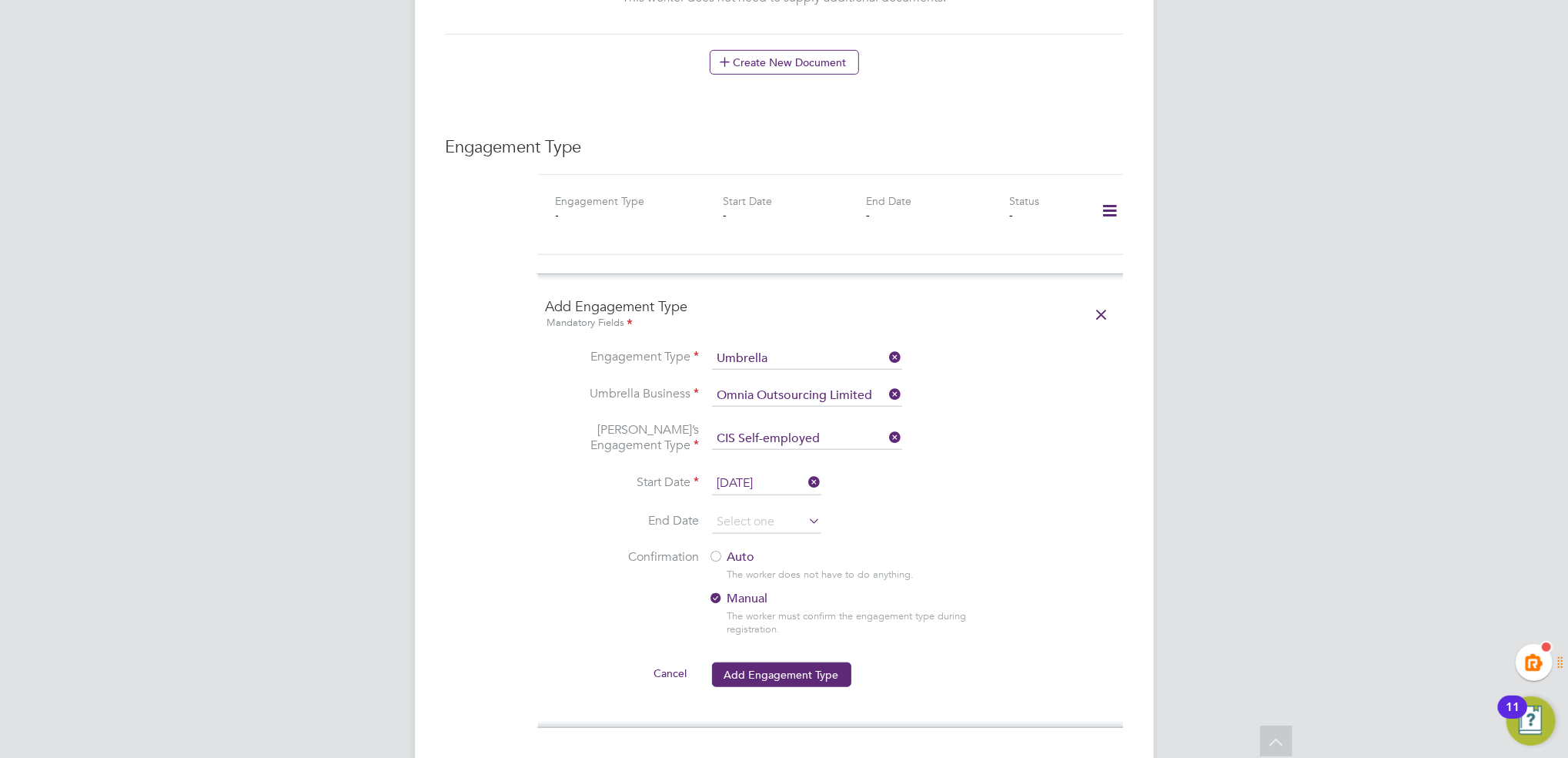
click at [720, 550] on div at bounding box center [717, 558] width 16 height 16
click at [796, 663] on button "Add Engagement Type" at bounding box center [782, 675] width 139 height 25
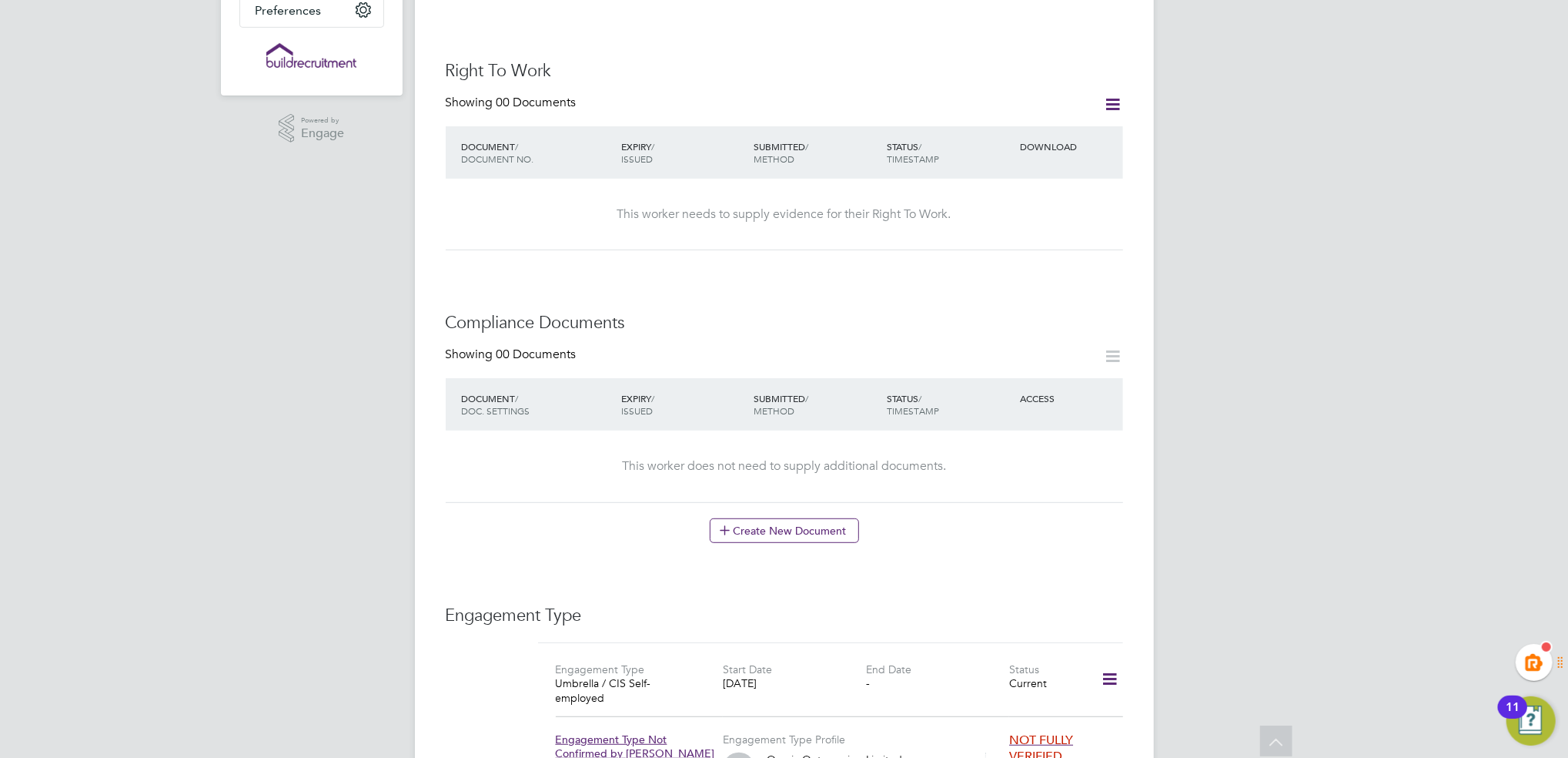
scroll to position [0, 0]
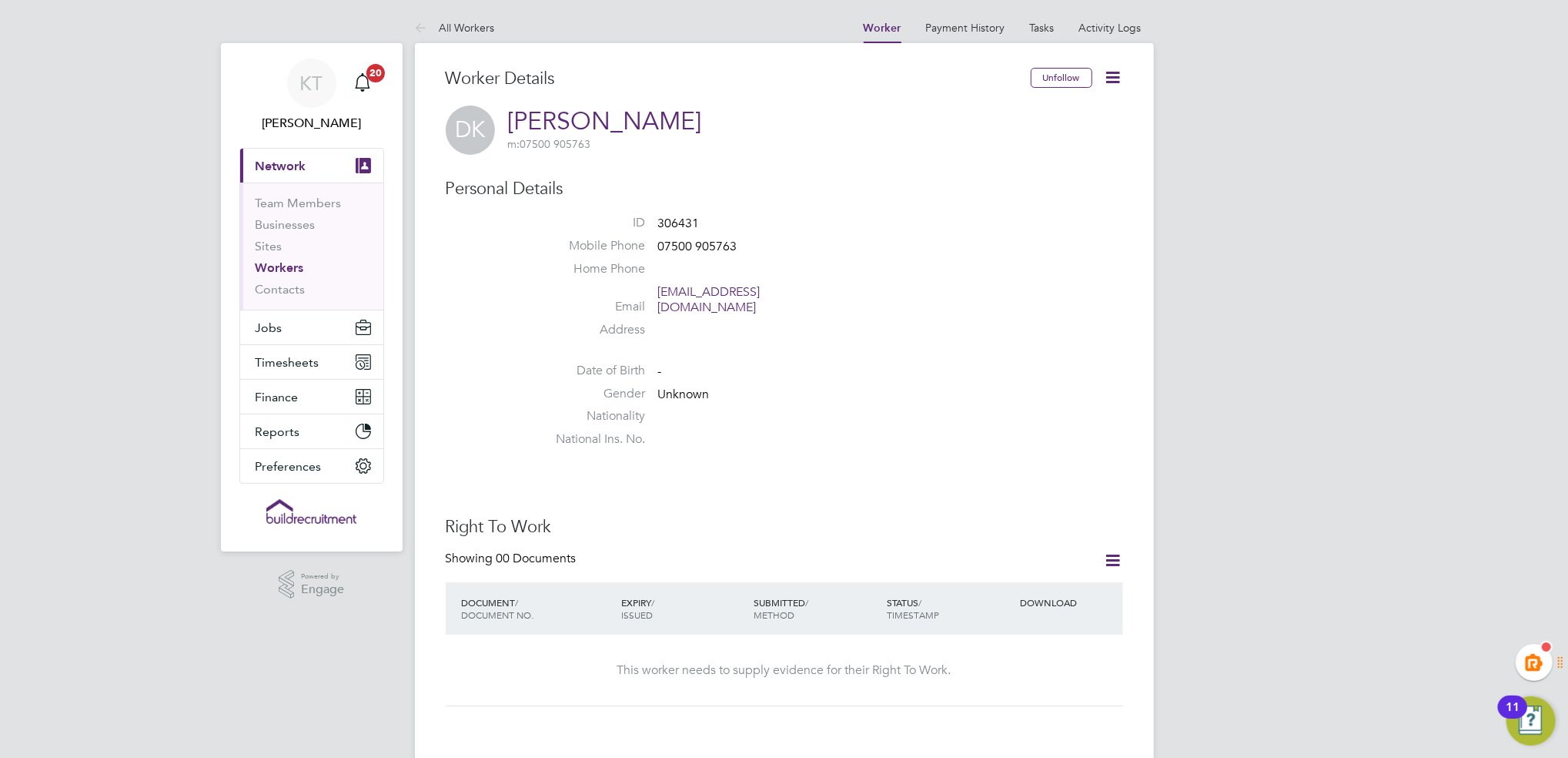
click at [465, 27] on link "All Workers" at bounding box center [455, 27] width 80 height 14
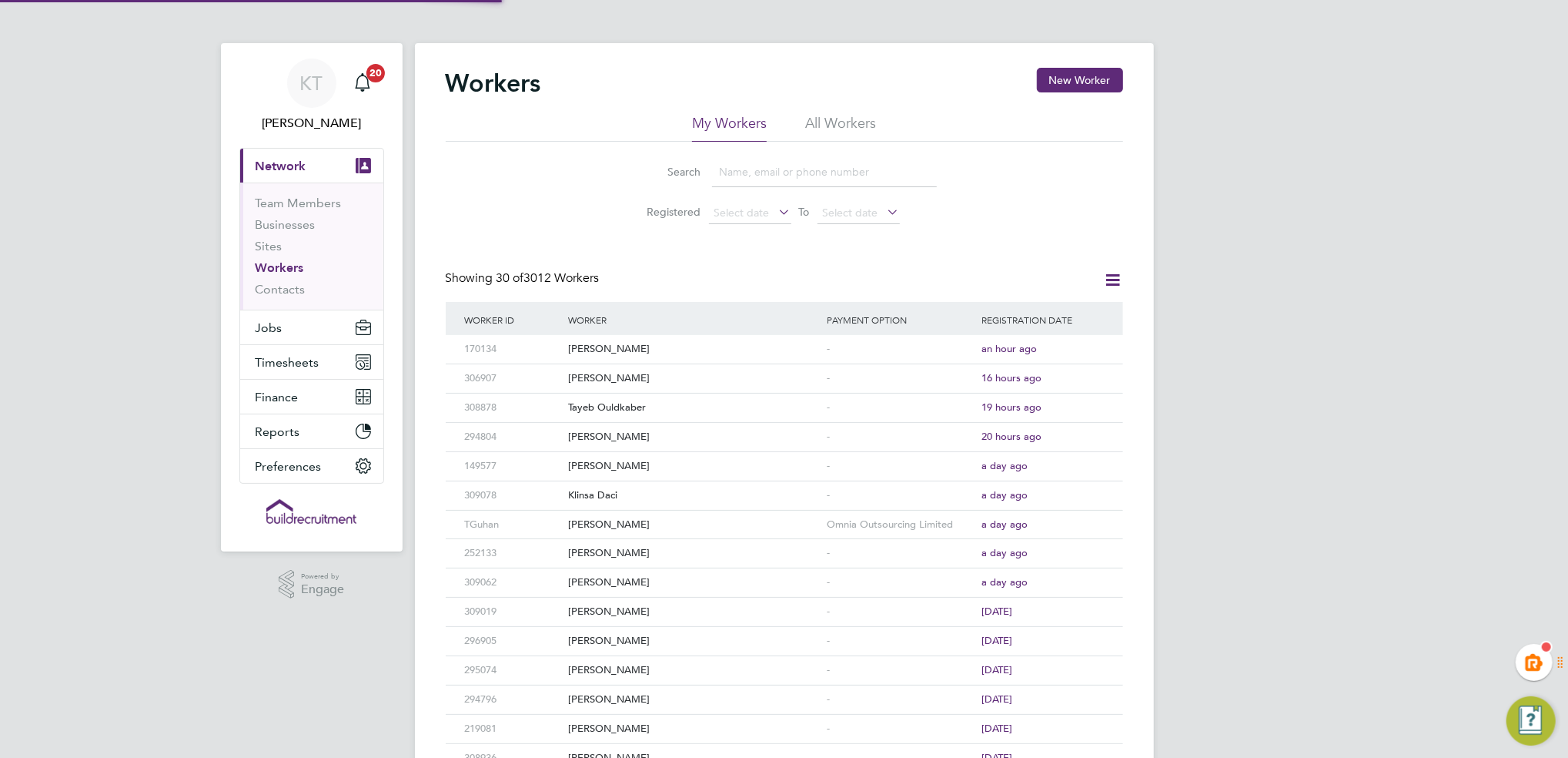
click at [748, 189] on li "Search" at bounding box center [784, 171] width 344 height 46
drag, startPoint x: 758, startPoint y: 174, endPoint x: 801, endPoint y: 133, distance: 59.4
click at [758, 174] on input at bounding box center [825, 172] width 225 height 30
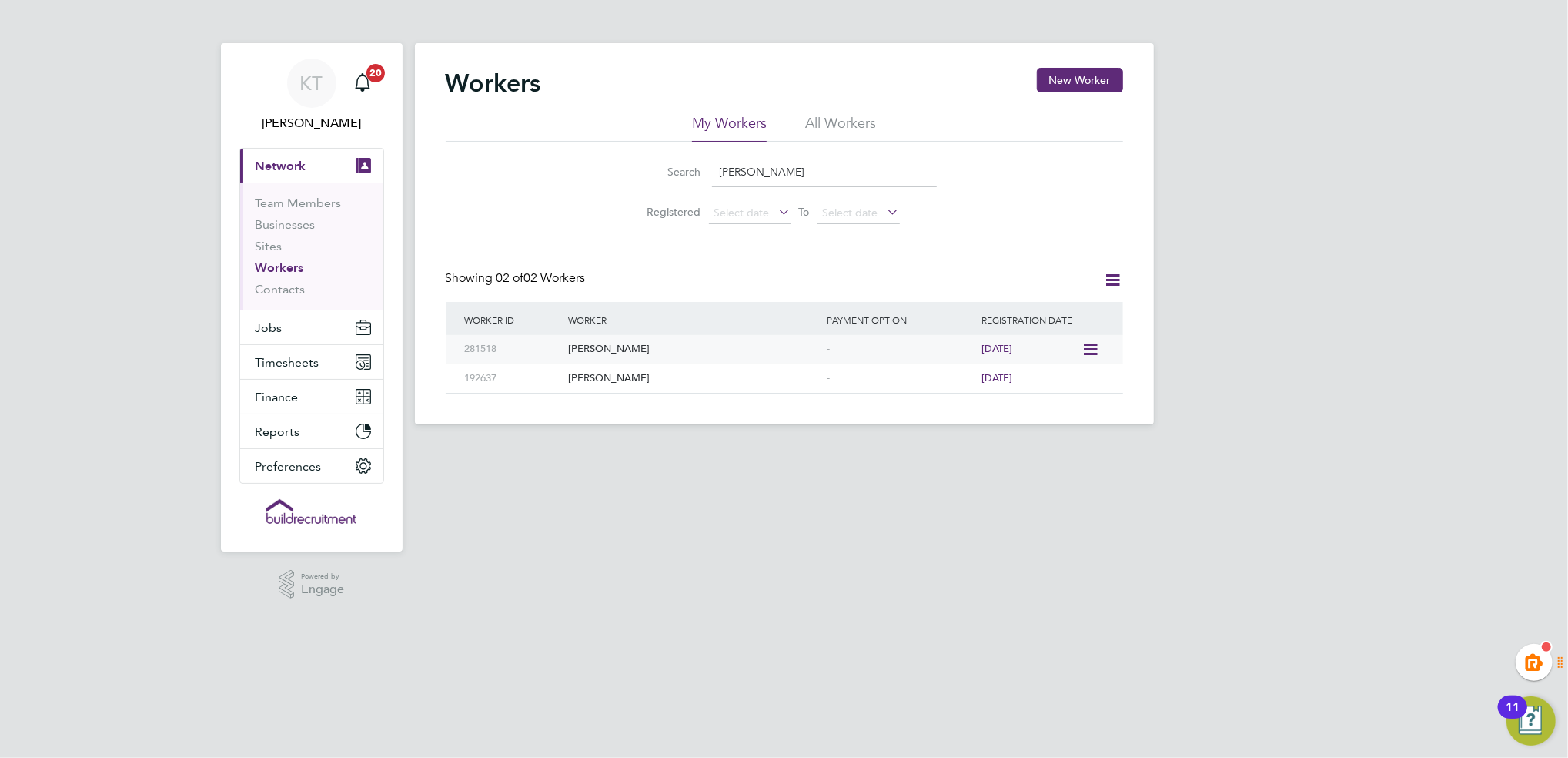
type input "vaid"
click at [1097, 347] on icon at bounding box center [1089, 350] width 16 height 18
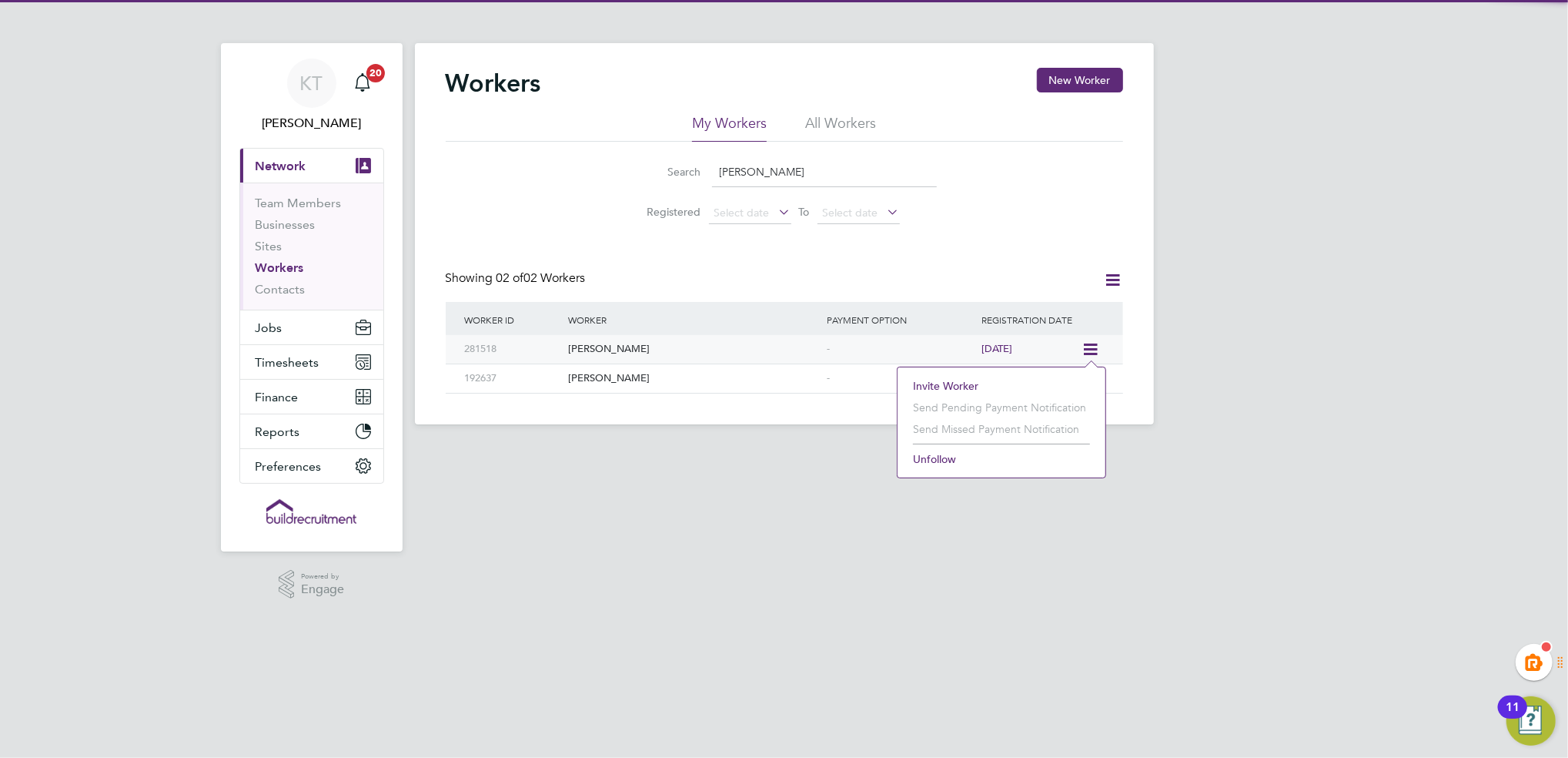
click at [824, 345] on div "-" at bounding box center [901, 350] width 156 height 28
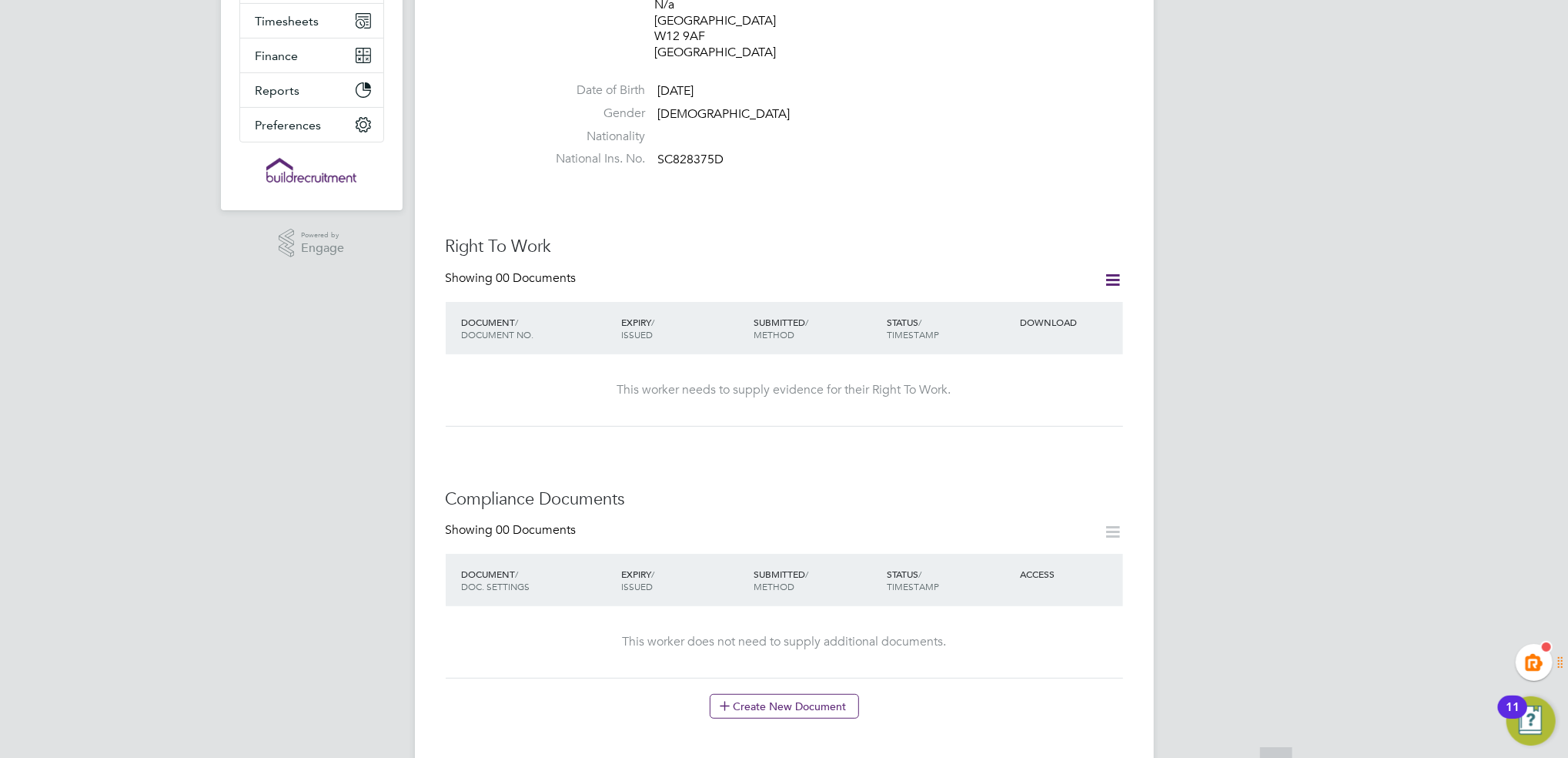
scroll to position [616, 0]
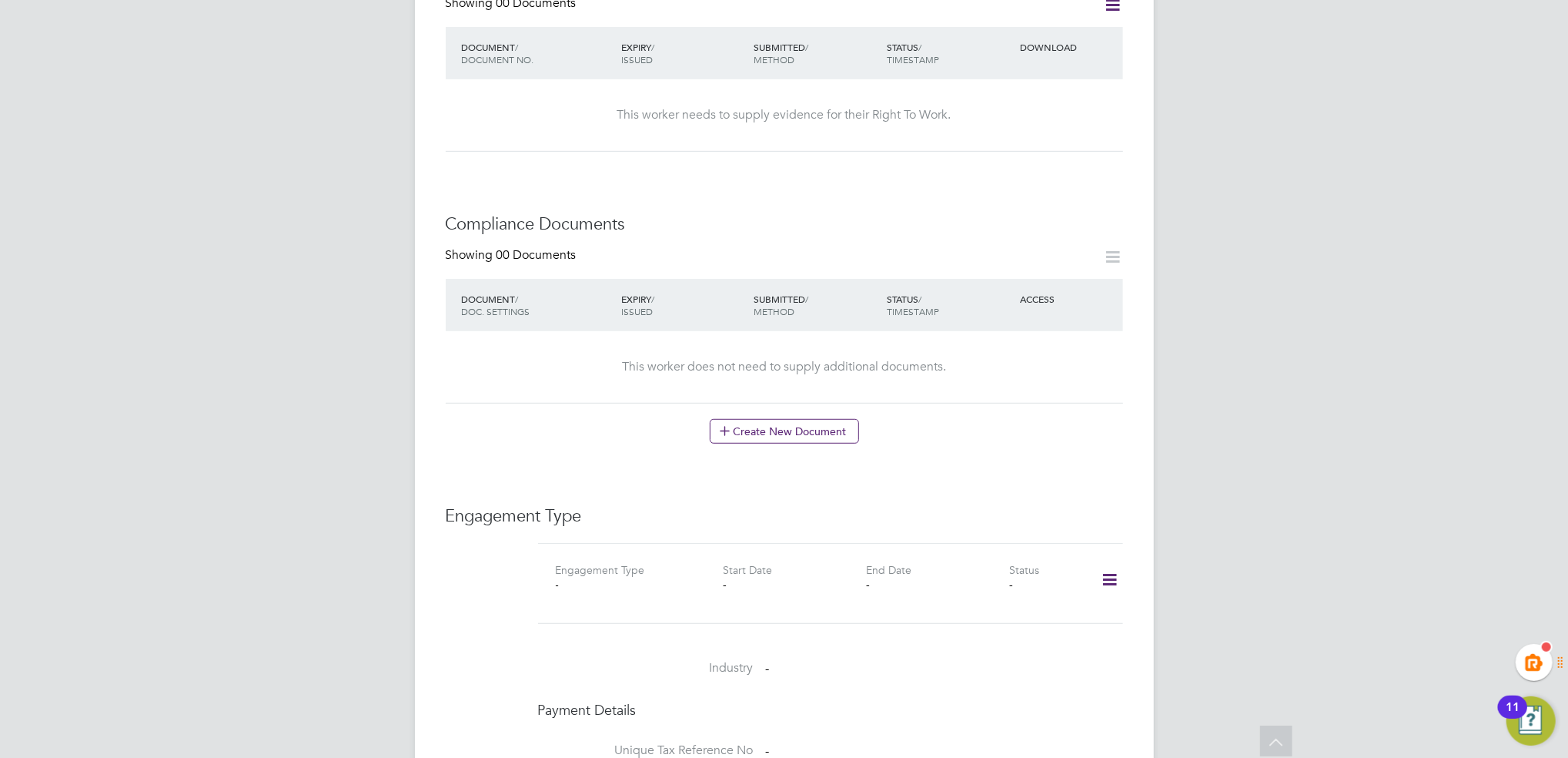
click at [1114, 562] on icon at bounding box center [1109, 580] width 27 height 36
click at [998, 625] on li "Add Engagement Type" at bounding box center [1031, 631] width 175 height 22
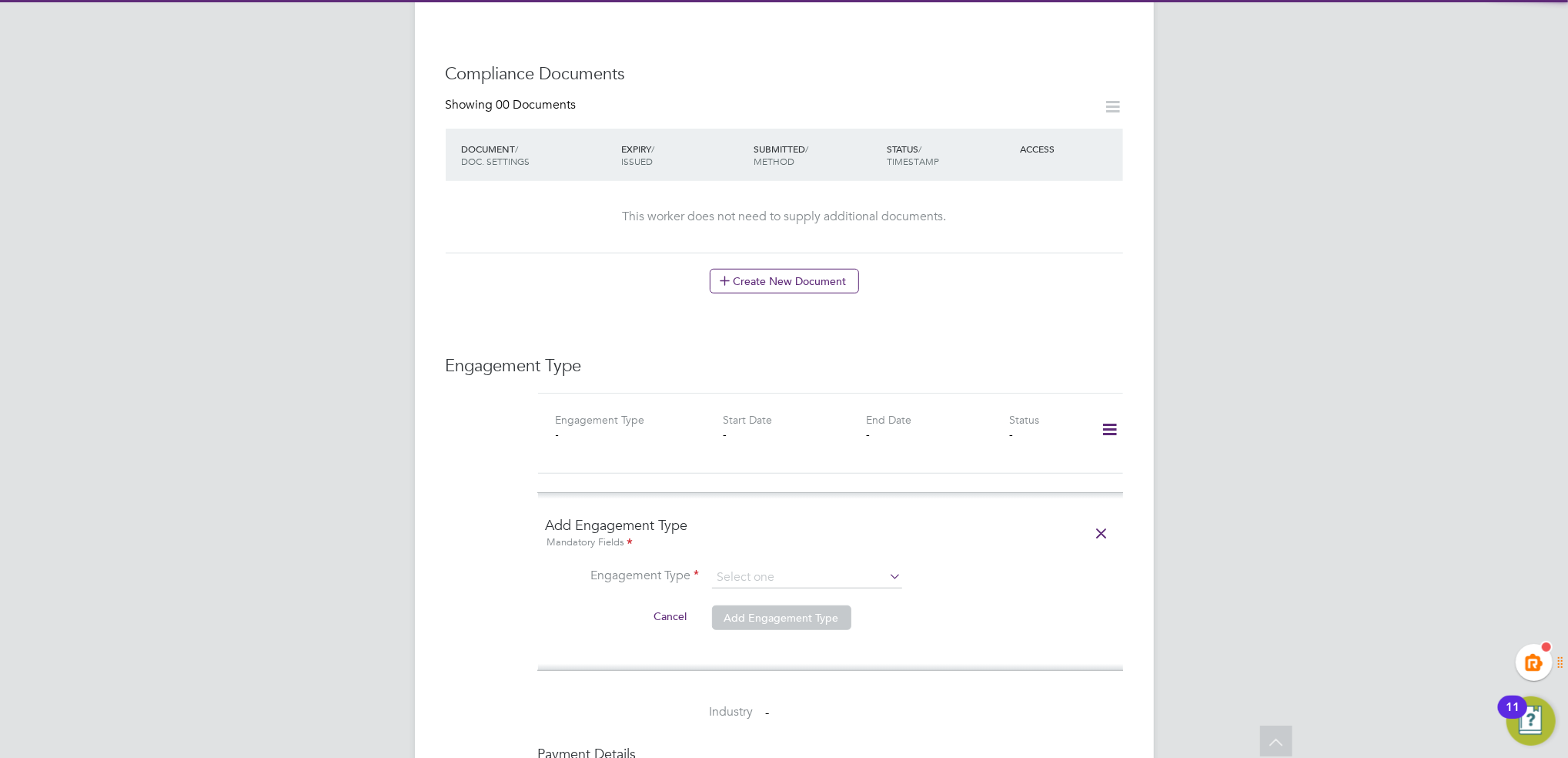
scroll to position [925, 0]
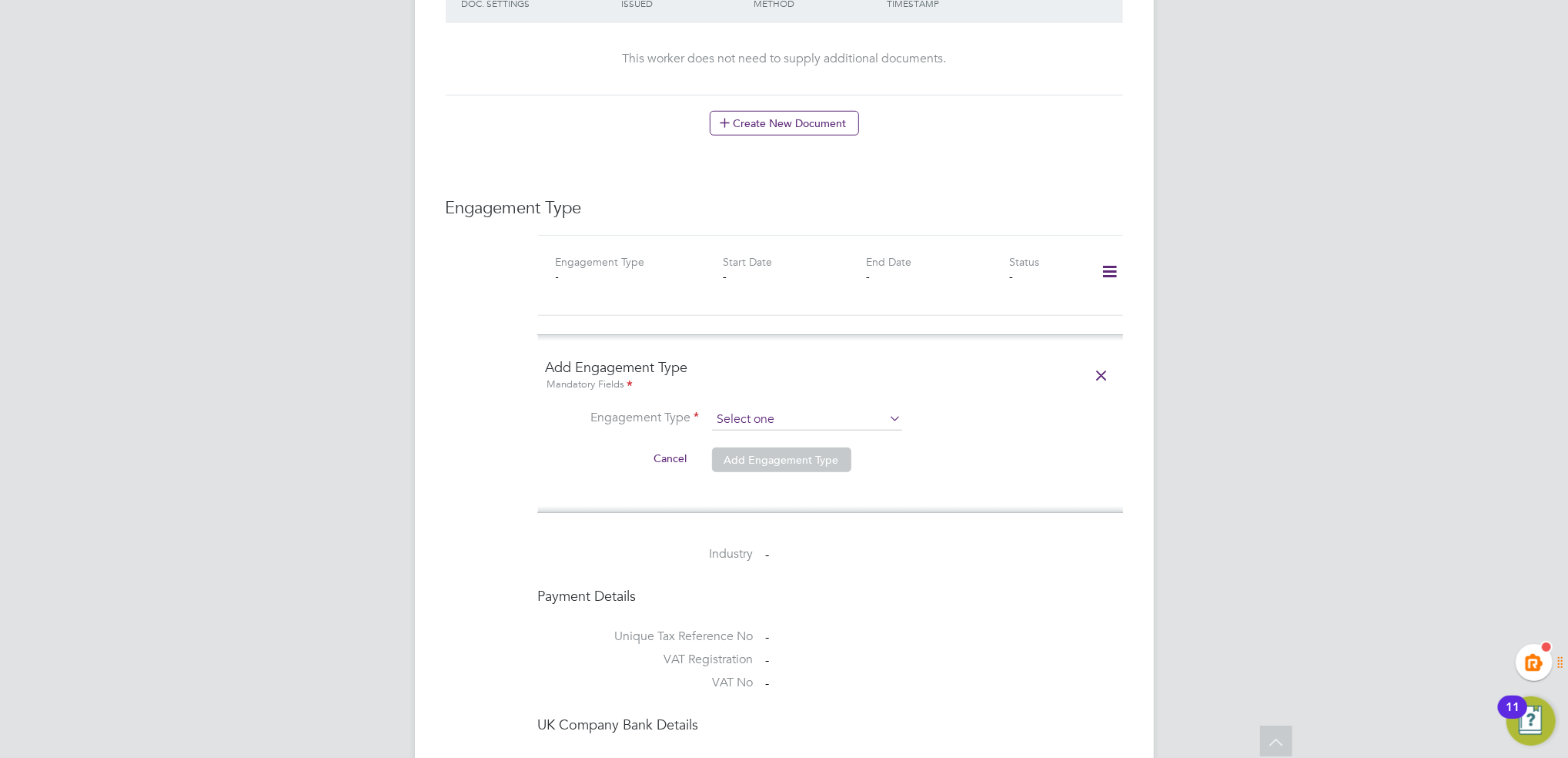
click at [781, 409] on input at bounding box center [807, 420] width 190 height 22
click at [765, 485] on li "Umbrella" at bounding box center [807, 493] width 192 height 22
type input "Umbrella"
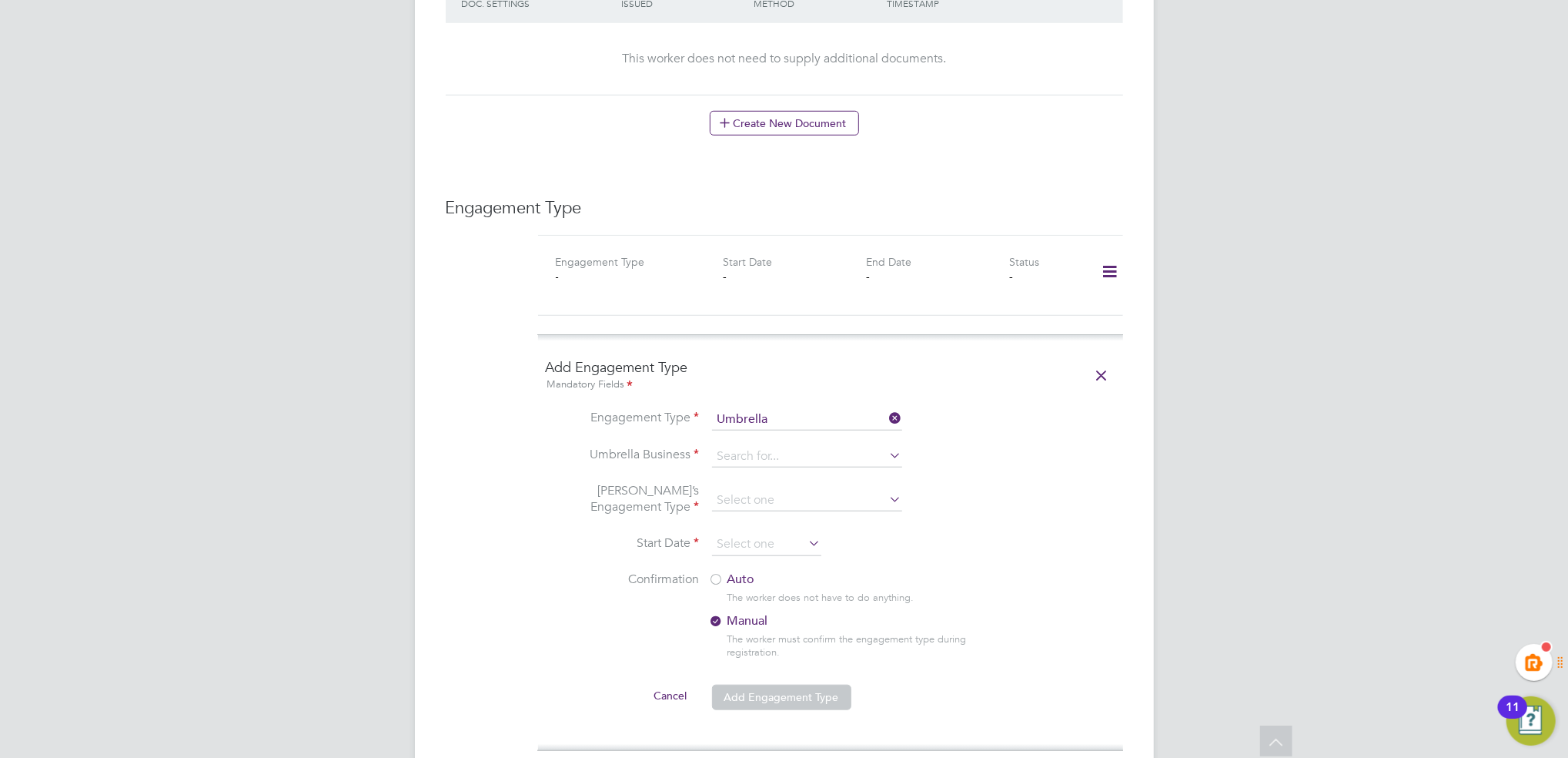
click at [760, 422] on li "Engagement Type Umbrella" at bounding box center [830, 427] width 570 height 37
click at [755, 446] on input at bounding box center [807, 456] width 190 height 22
click at [789, 468] on li "Omnia Outsourcing Limited" at bounding box center [807, 464] width 192 height 22
type input "Omnia Outsourcing Limited"
click at [779, 490] on input at bounding box center [807, 500] width 190 height 22
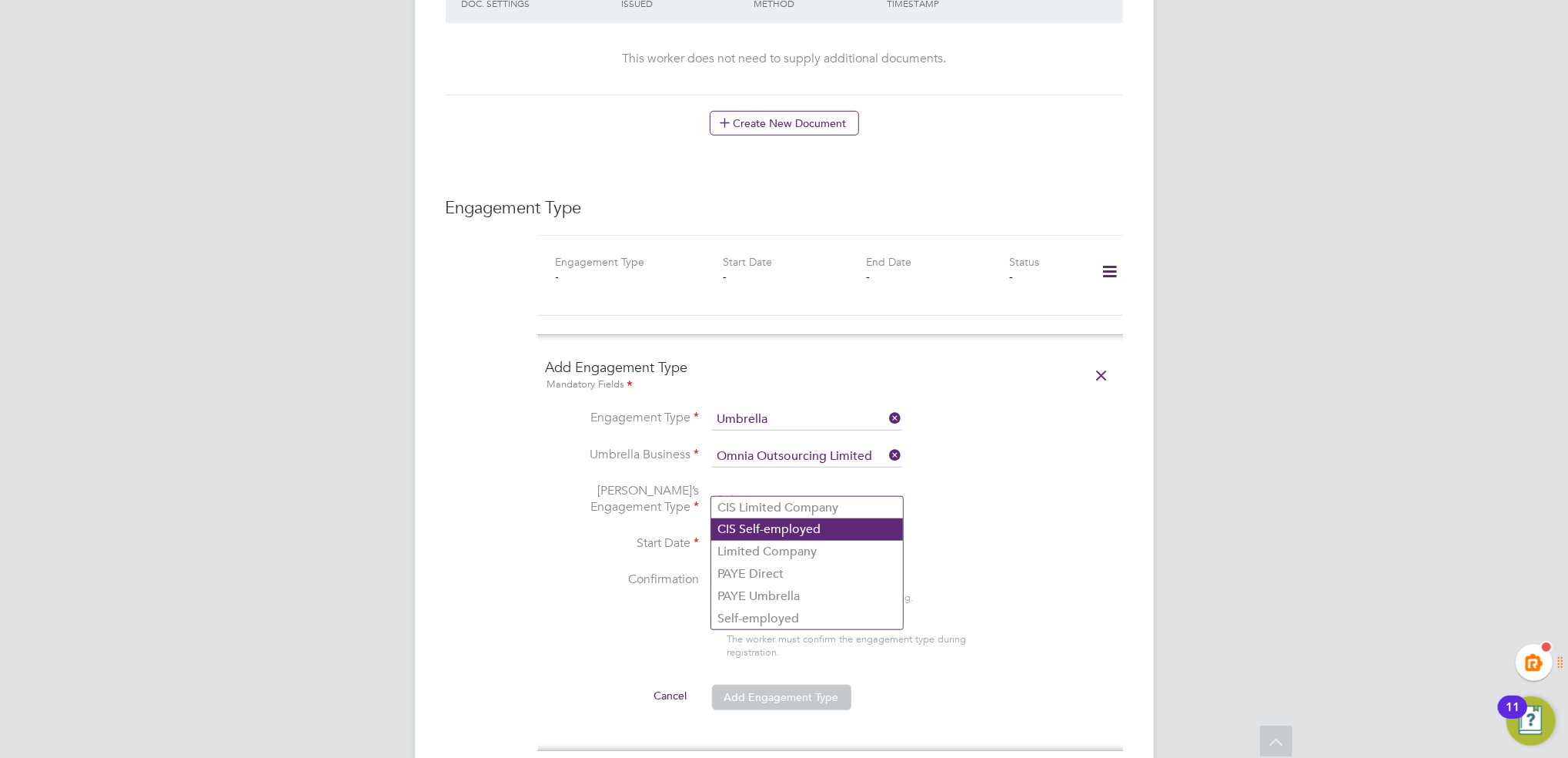
click at [783, 525] on li "CIS Self-employed" at bounding box center [807, 529] width 192 height 22
type input "CIS Self-employed"
click at [1043, 593] on li "Confirmation Auto The worker does not have to do anything. Manual The worker mu…" at bounding box center [830, 627] width 570 height 112
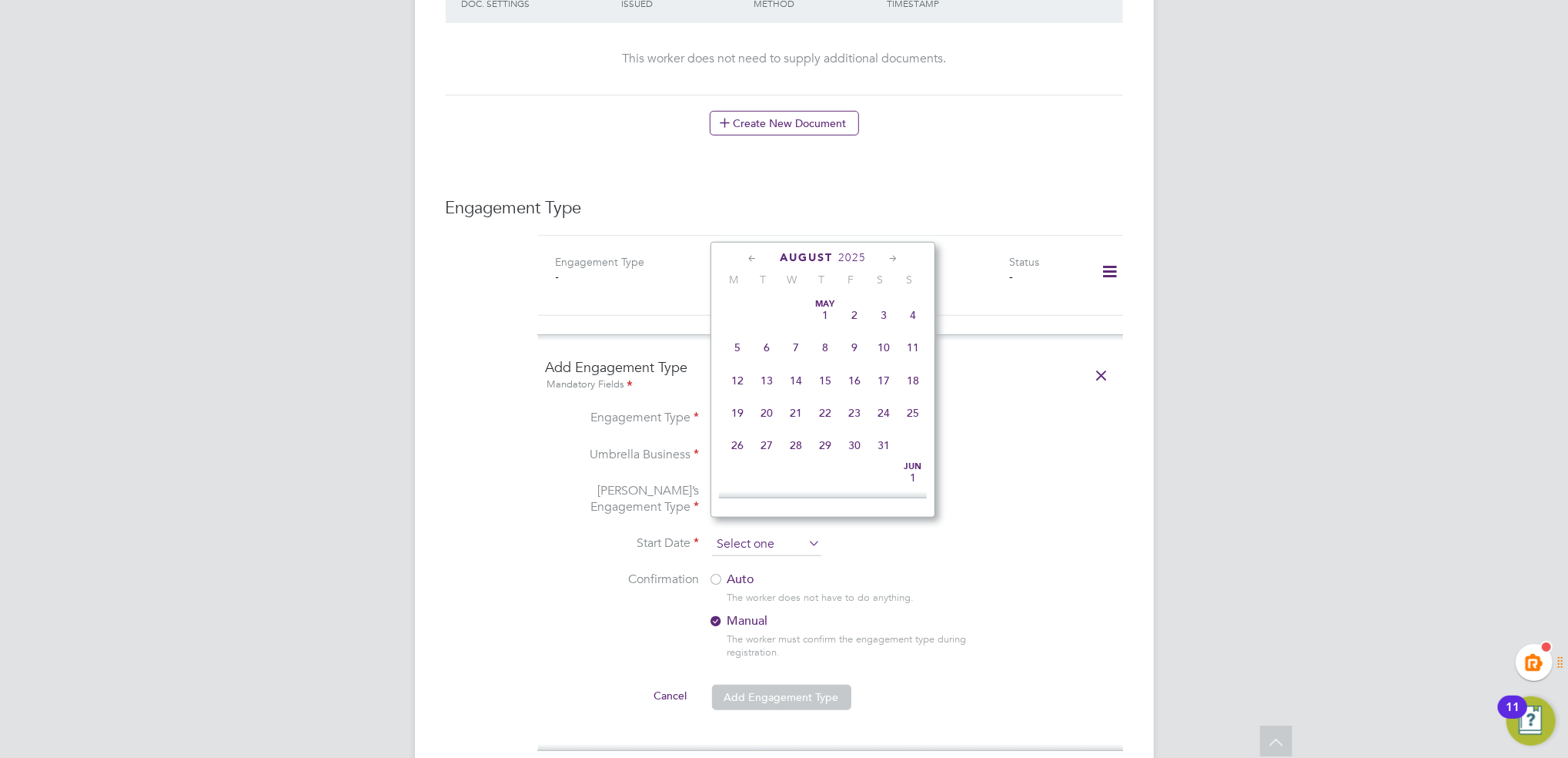
click at [756, 533] on input at bounding box center [767, 545] width 109 height 23
click at [735, 346] on span "4" at bounding box center [737, 331] width 29 height 29
type input "[DATE]"
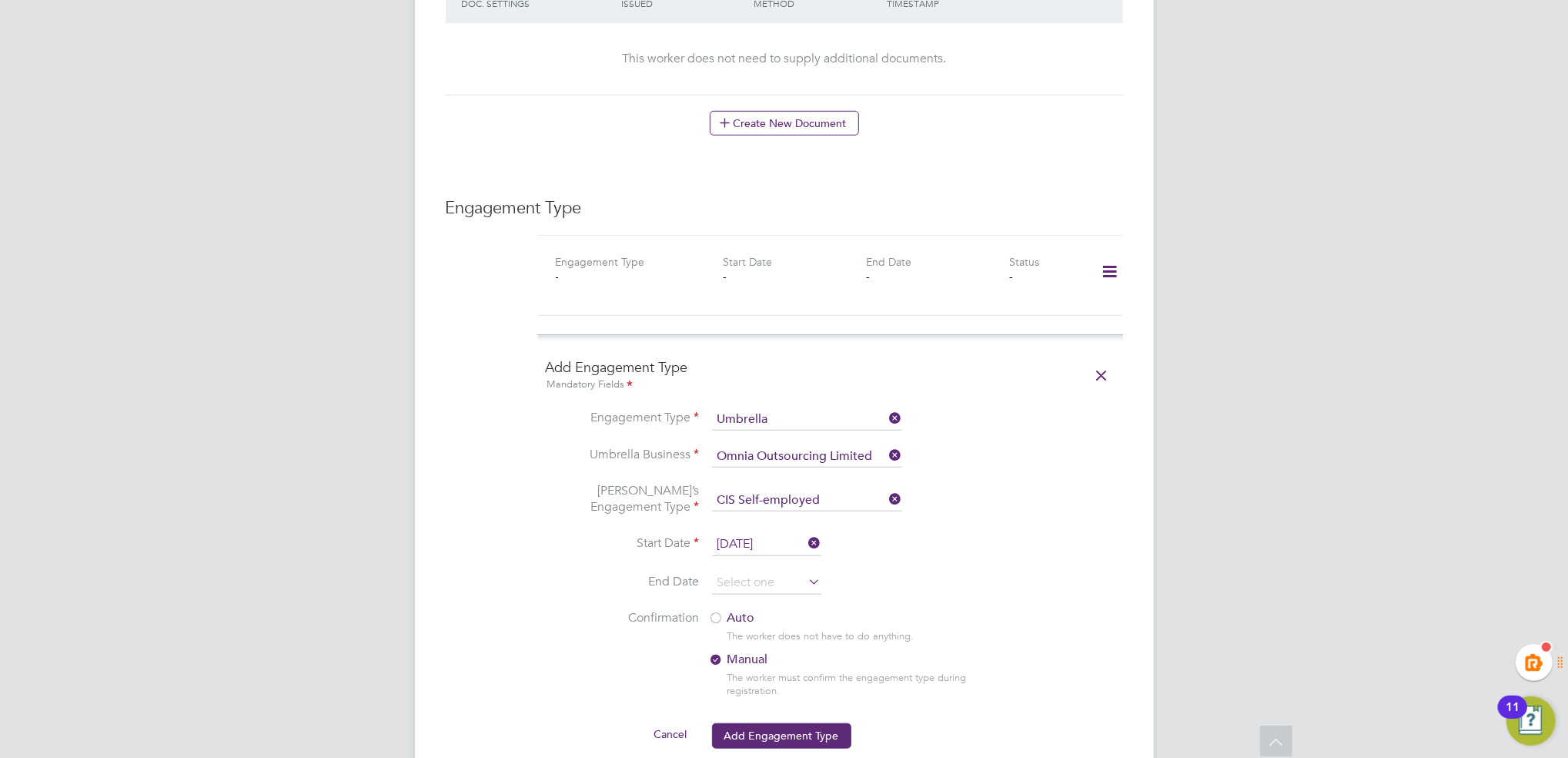
click at [1086, 575] on li "End Date" at bounding box center [830, 591] width 570 height 39
click at [743, 572] on input at bounding box center [767, 583] width 109 height 23
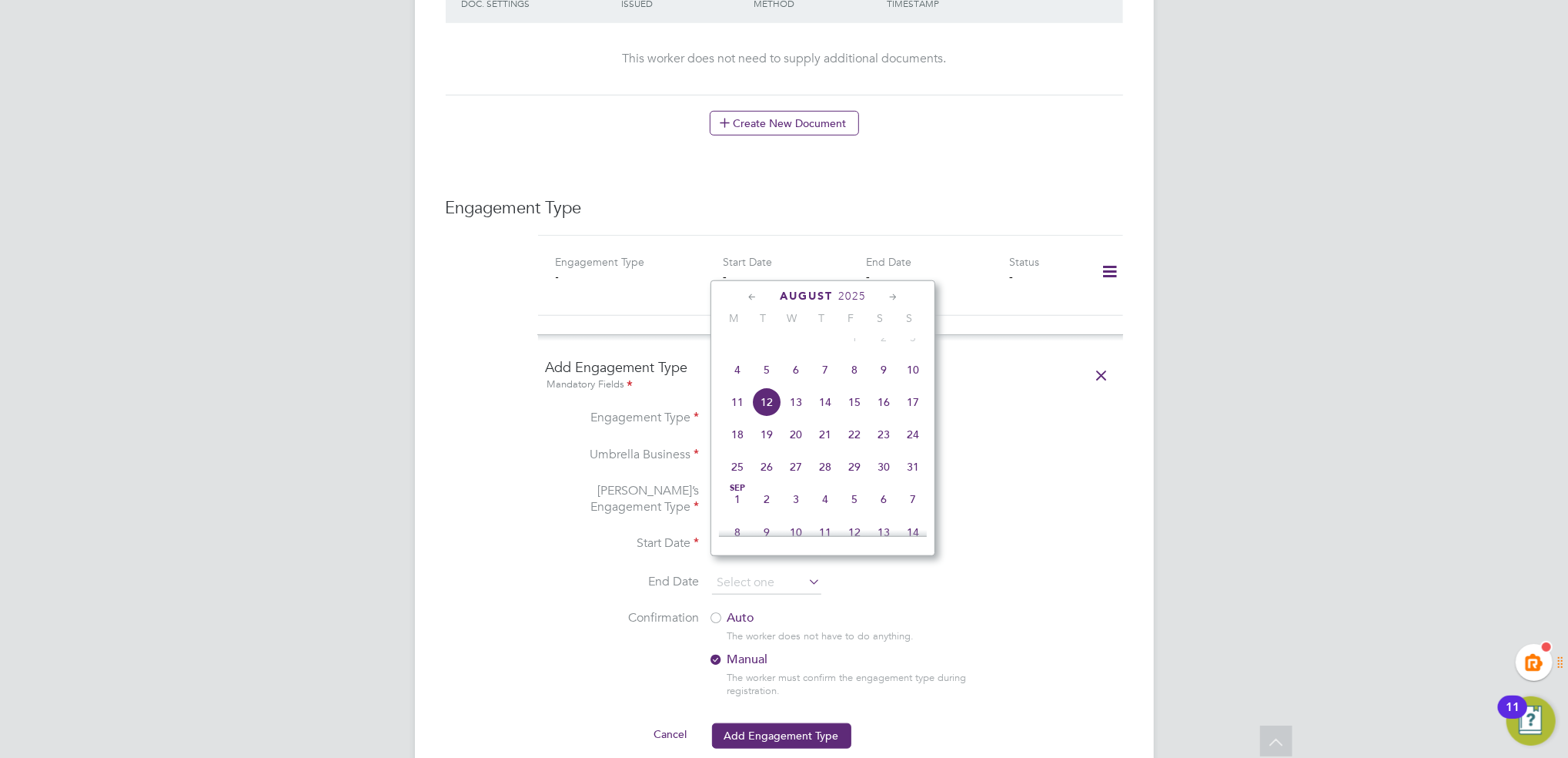
click at [897, 297] on icon at bounding box center [893, 297] width 15 height 17
drag, startPoint x: 1068, startPoint y: 520, endPoint x: 1007, endPoint y: 607, distance: 106.3
click at [1070, 533] on li "Start Date 04 Aug 2025" at bounding box center [830, 553] width 570 height 39
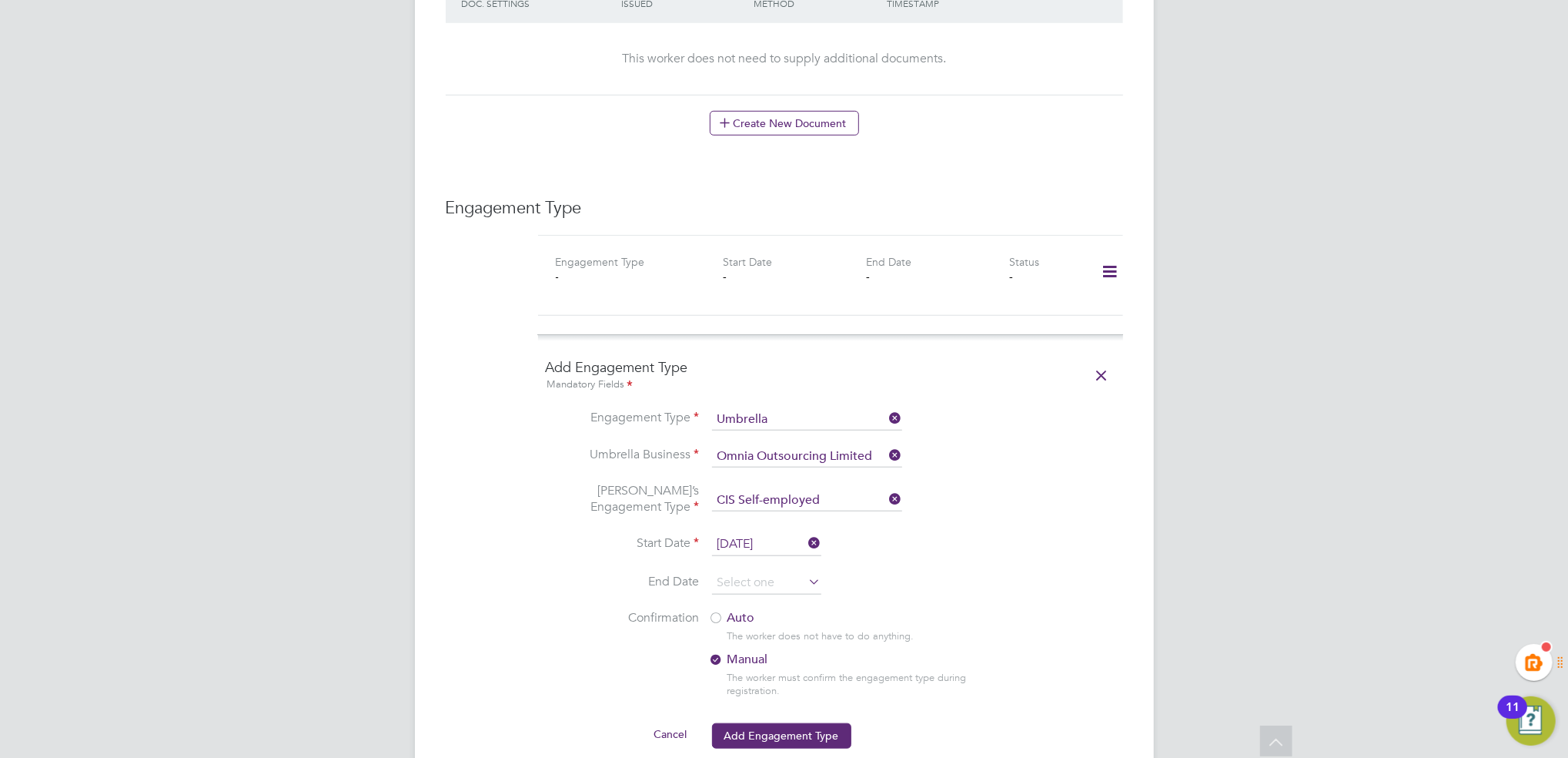
click at [984, 630] on div "The worker does not have to do anything." at bounding box center [863, 637] width 270 height 13
click at [716, 611] on div at bounding box center [717, 619] width 16 height 16
drag, startPoint x: 767, startPoint y: 724, endPoint x: 906, endPoint y: 641, distance: 161.9
click at [770, 724] on button "Add Engagement Type" at bounding box center [782, 736] width 139 height 25
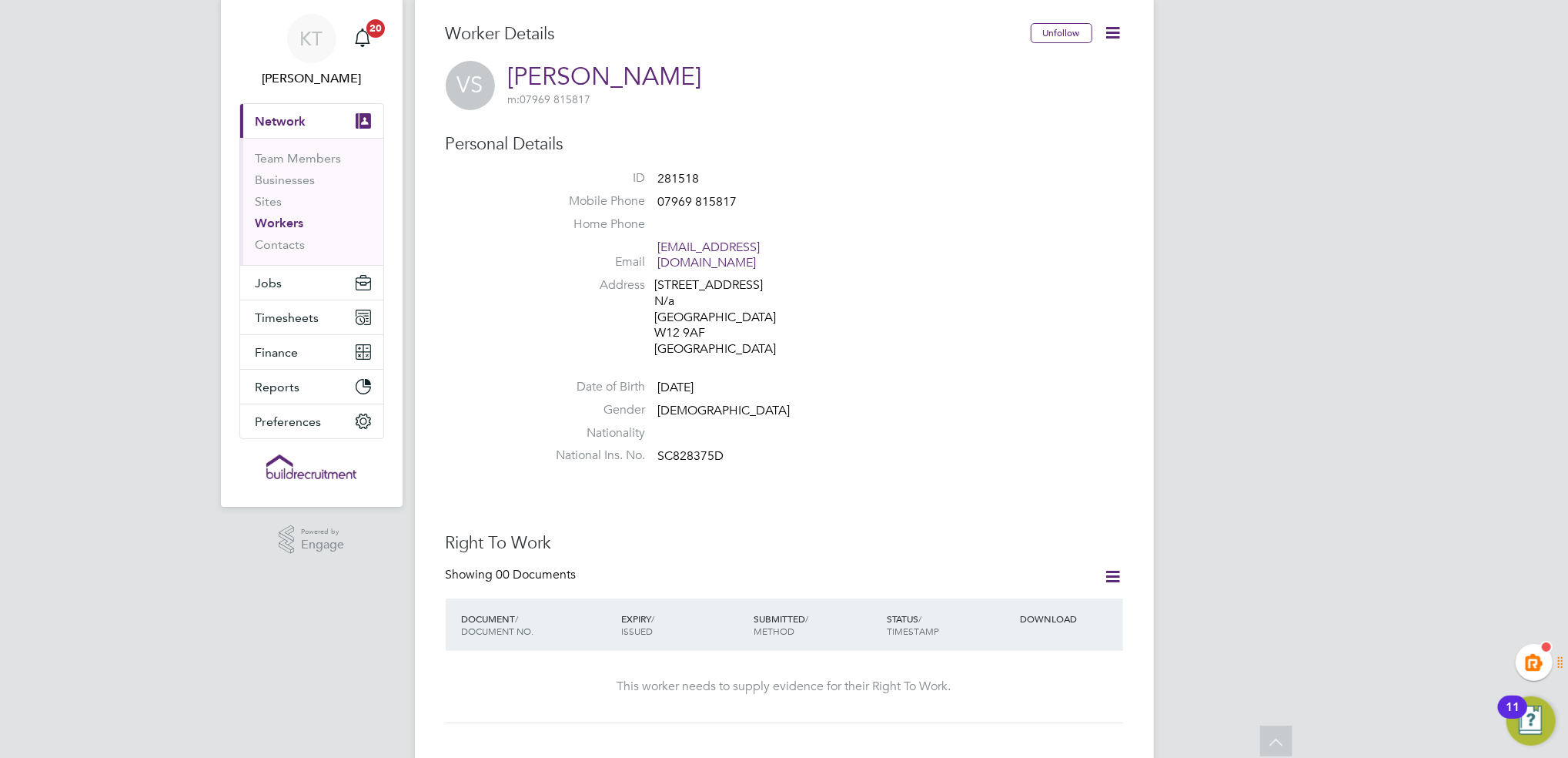
scroll to position [0, 0]
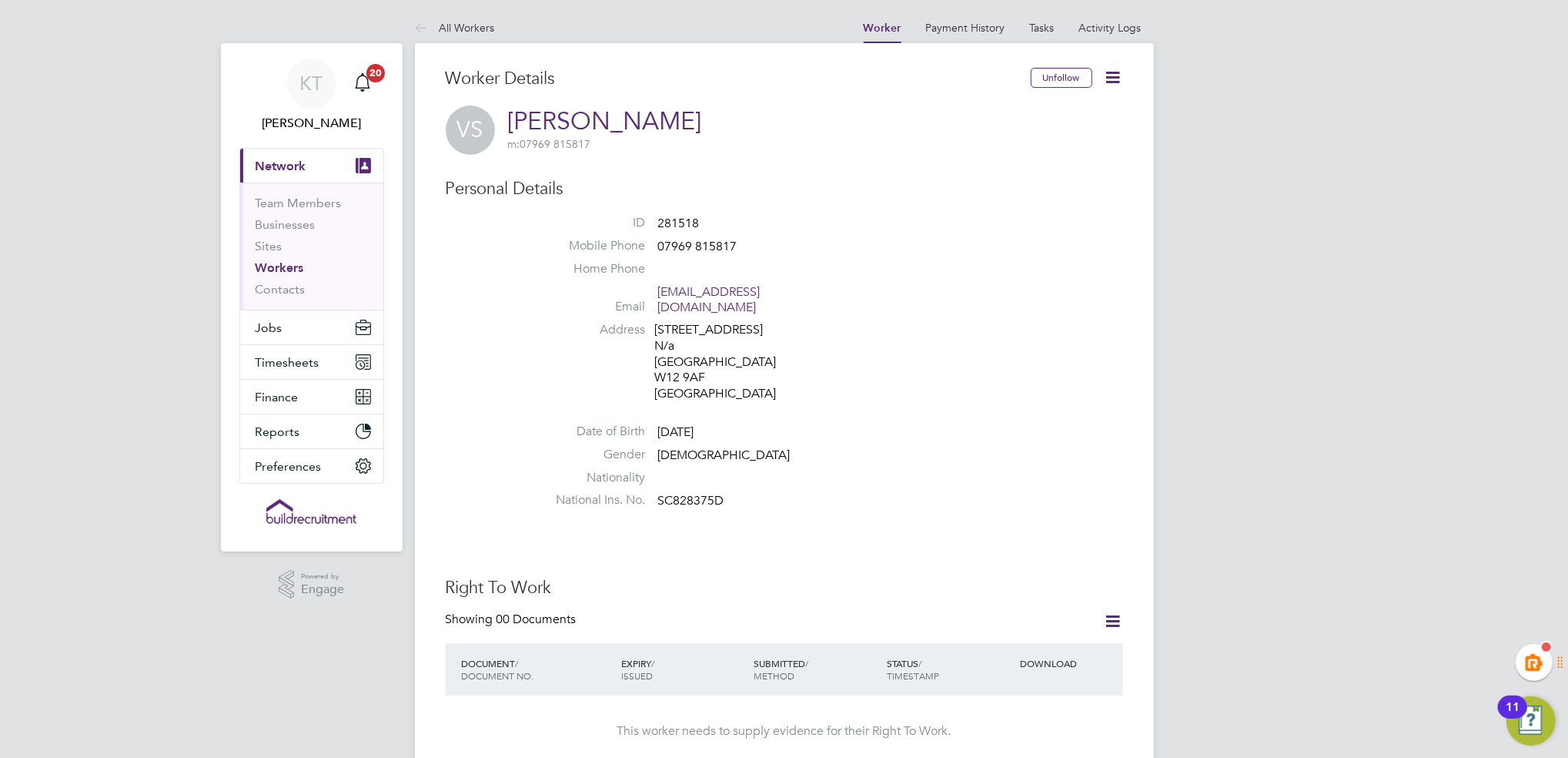
drag, startPoint x: 1130, startPoint y: 355, endPoint x: 1158, endPoint y: 275, distance: 84.8
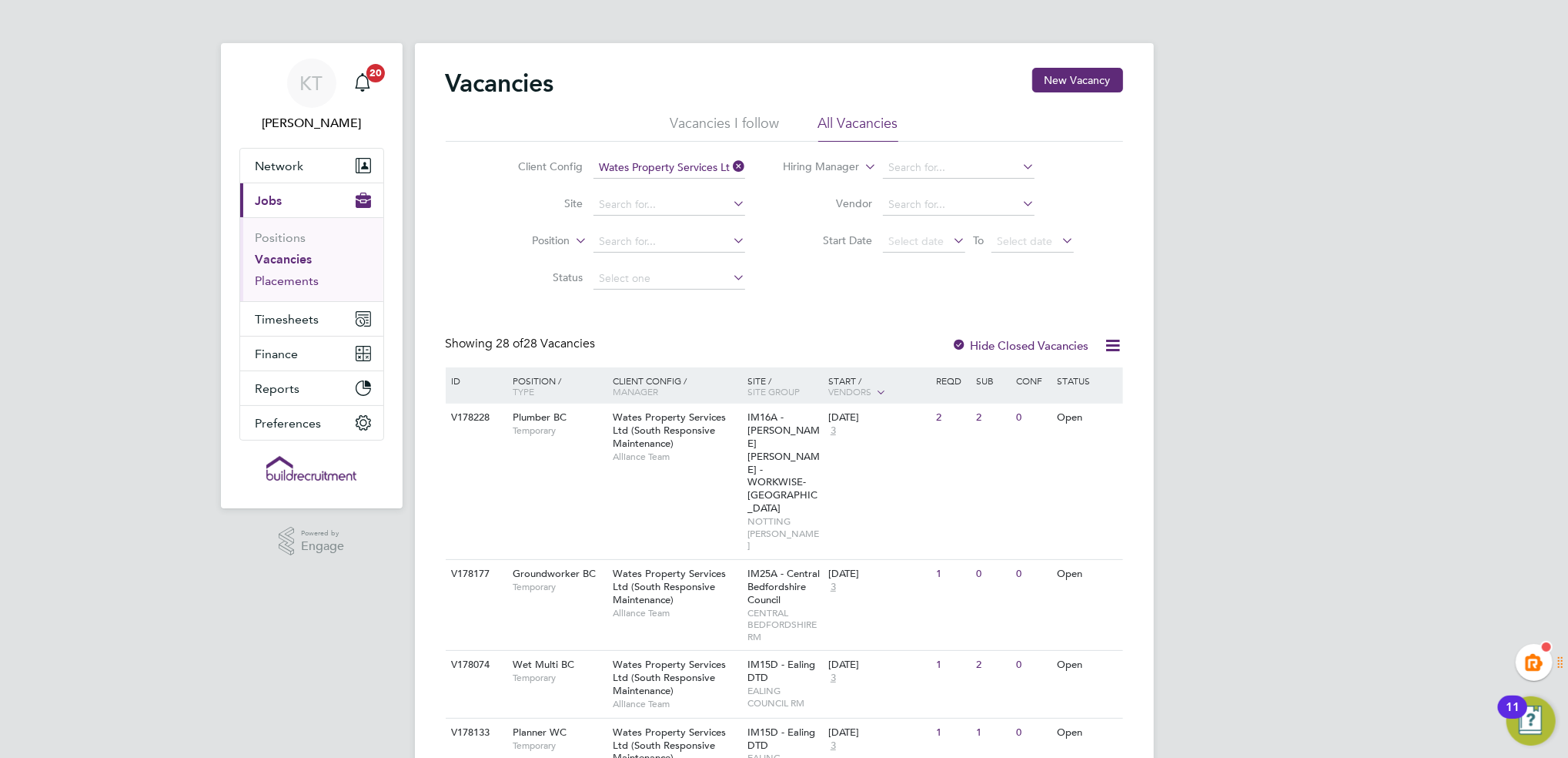
click at [301, 280] on link "Placements" at bounding box center [287, 281] width 64 height 15
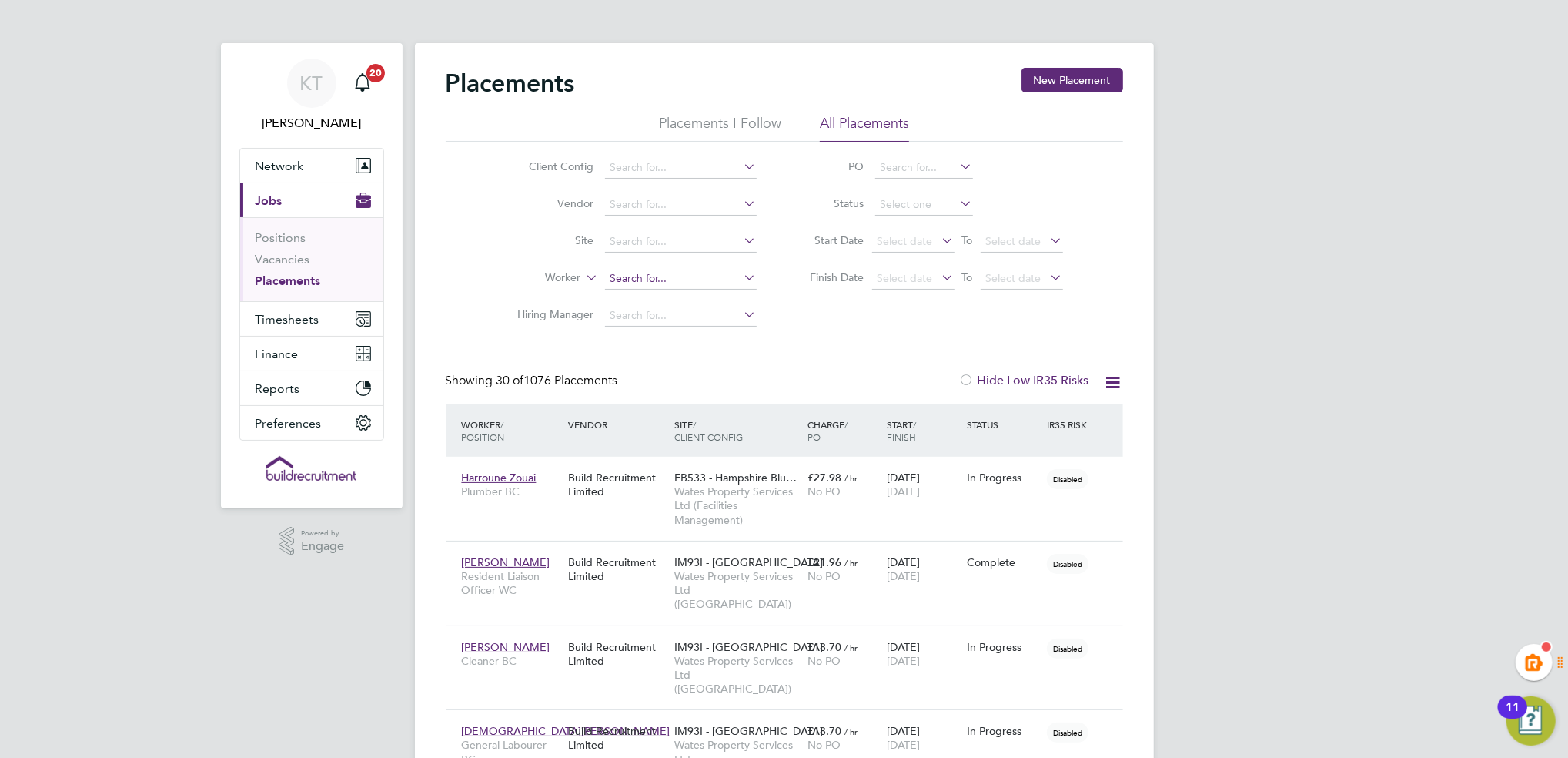
click at [643, 282] on input at bounding box center [681, 279] width 152 height 22
click at [676, 303] on li "Stuart Little" at bounding box center [699, 300] width 190 height 21
type input "[PERSON_NAME]"
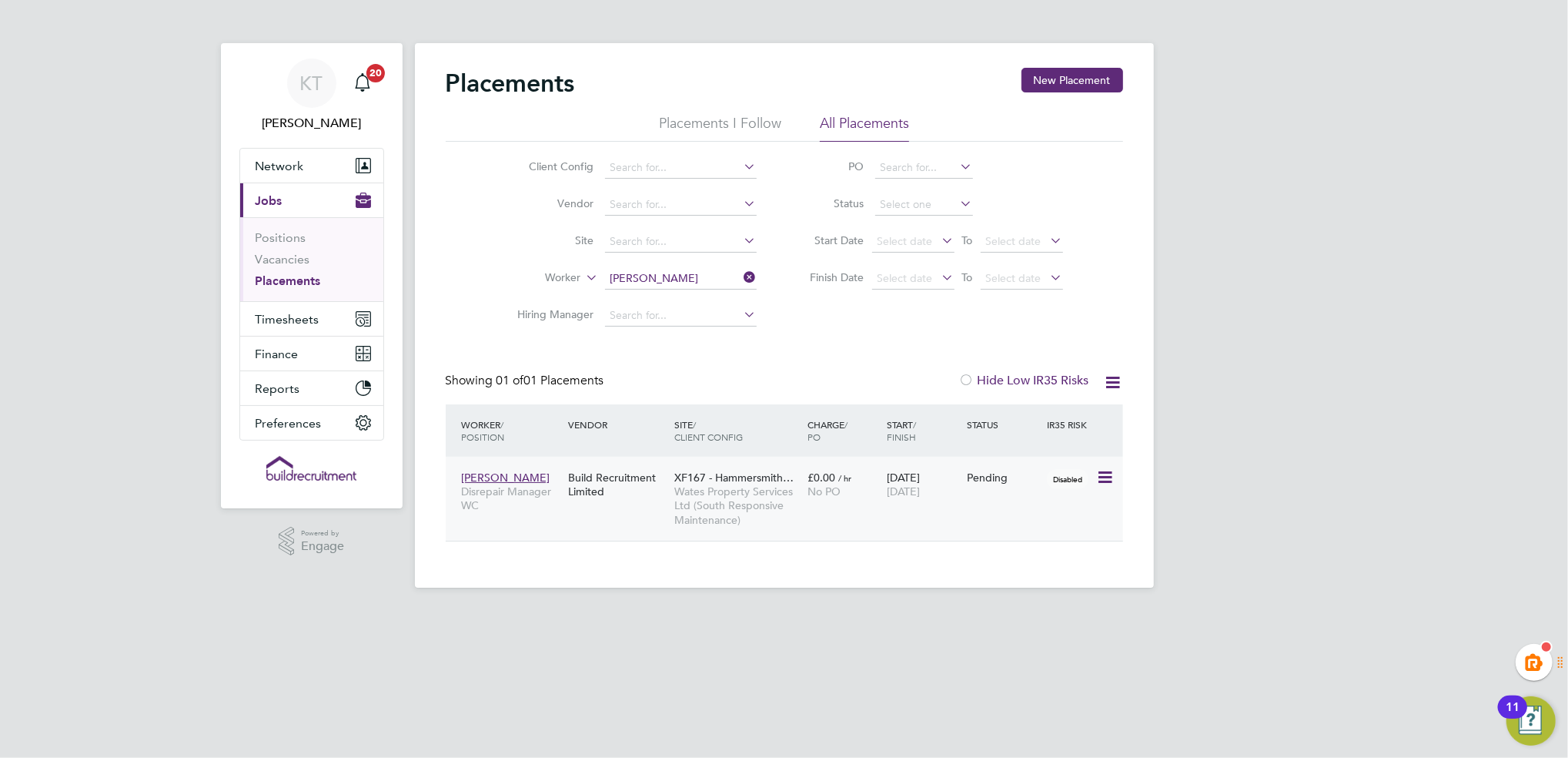
click at [643, 505] on div "Build Recruitment Limited" at bounding box center [618, 485] width 106 height 43
click at [951, 612] on html "KT Kiera Troutt Notifications 20 Applications: Network Team Members Businesses …" at bounding box center [784, 306] width 1568 height 612
click at [1338, 311] on div "KT Kiera Troutt Notifications 20 Applications: Network Team Members Businesses …" at bounding box center [784, 306] width 1568 height 612
click at [1532, 216] on div "KT Kiera Troutt Notifications 20 Applications: Network Team Members Businesses …" at bounding box center [784, 306] width 1568 height 612
